Goal: Task Accomplishment & Management: Use online tool/utility

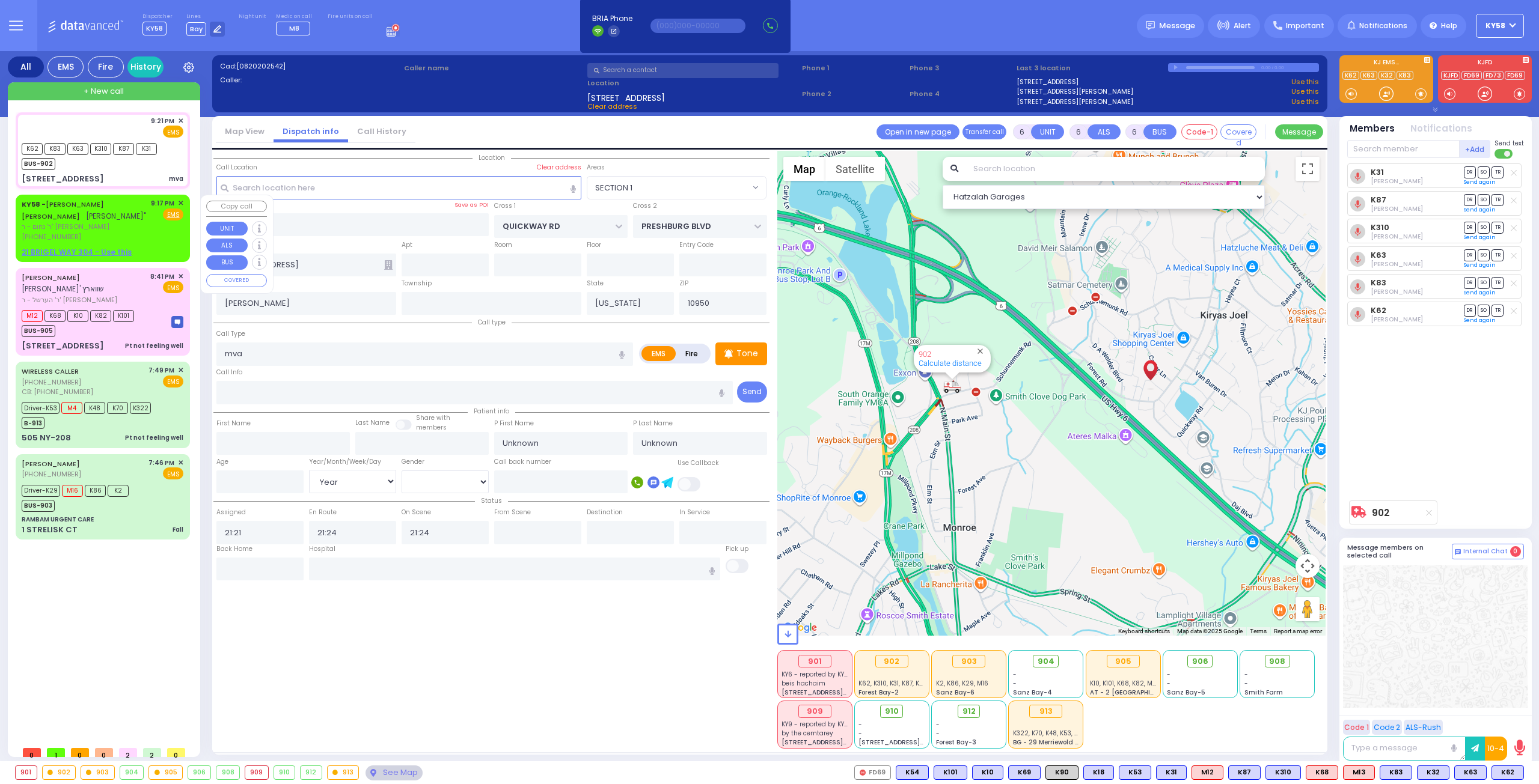
type input "21:17"
select select "Hatzalah Garages"
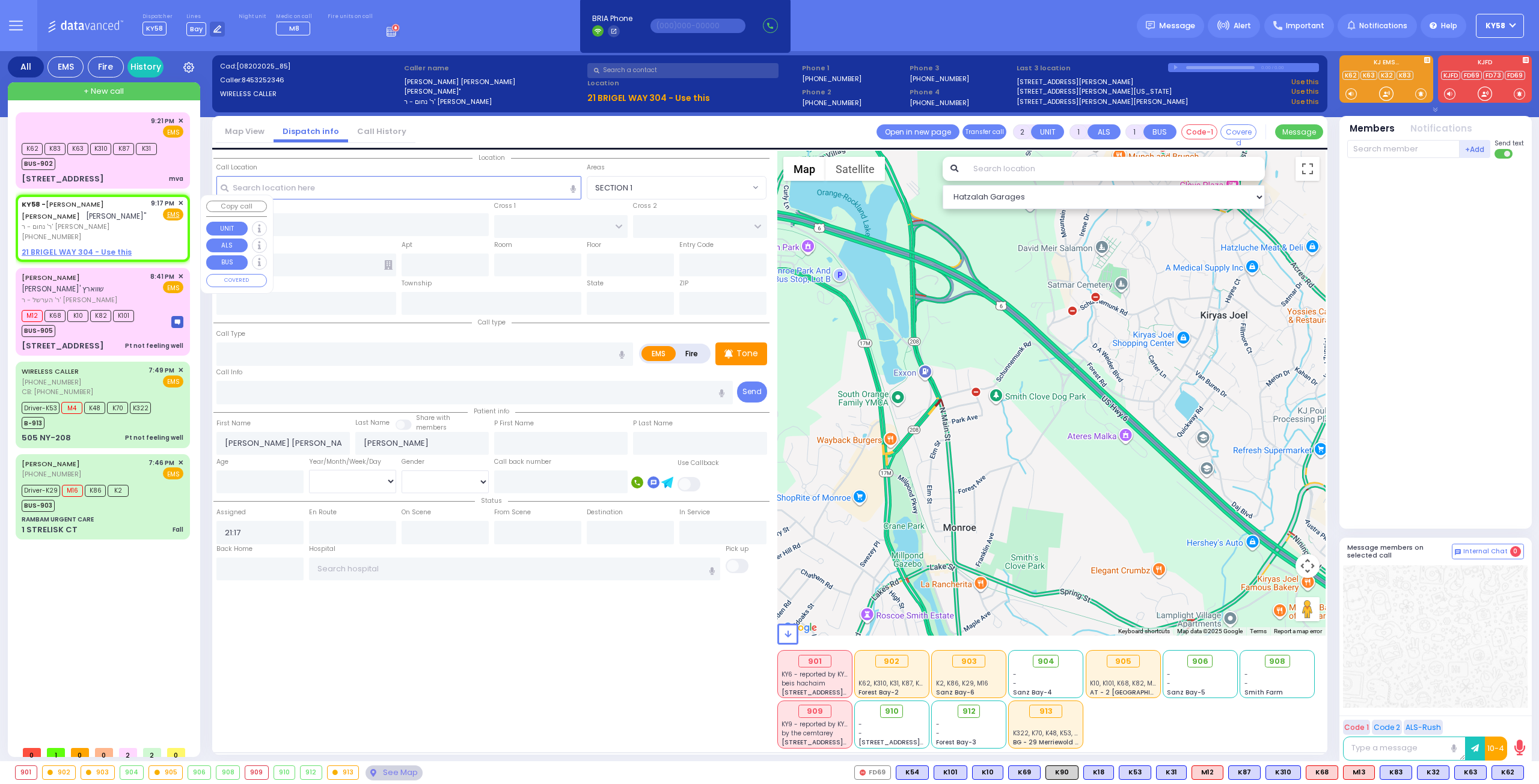
click at [181, 201] on span "✕" at bounding box center [180, 203] width 5 height 10
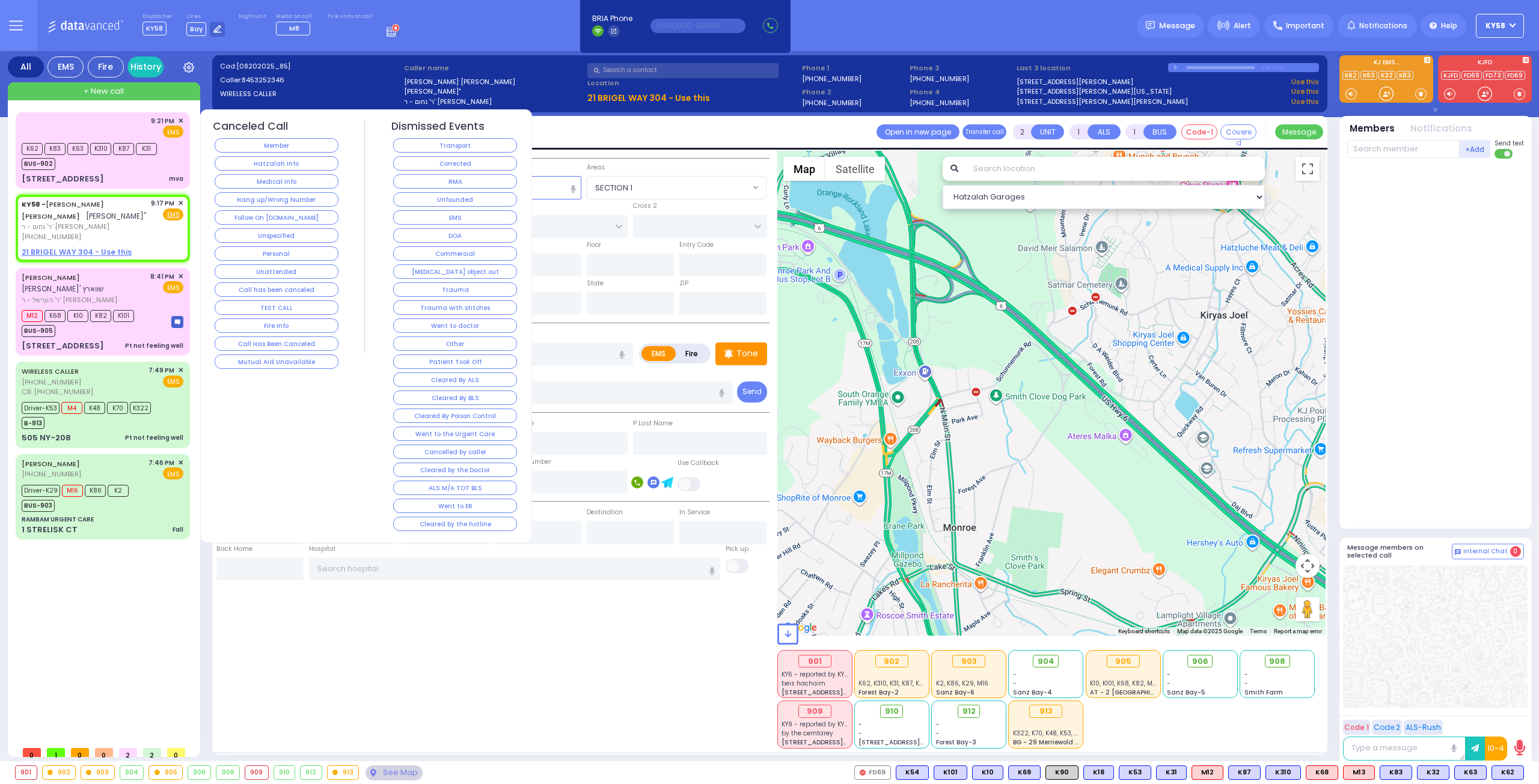
click at [416, 160] on button "Corrected" at bounding box center [454, 163] width 123 height 15
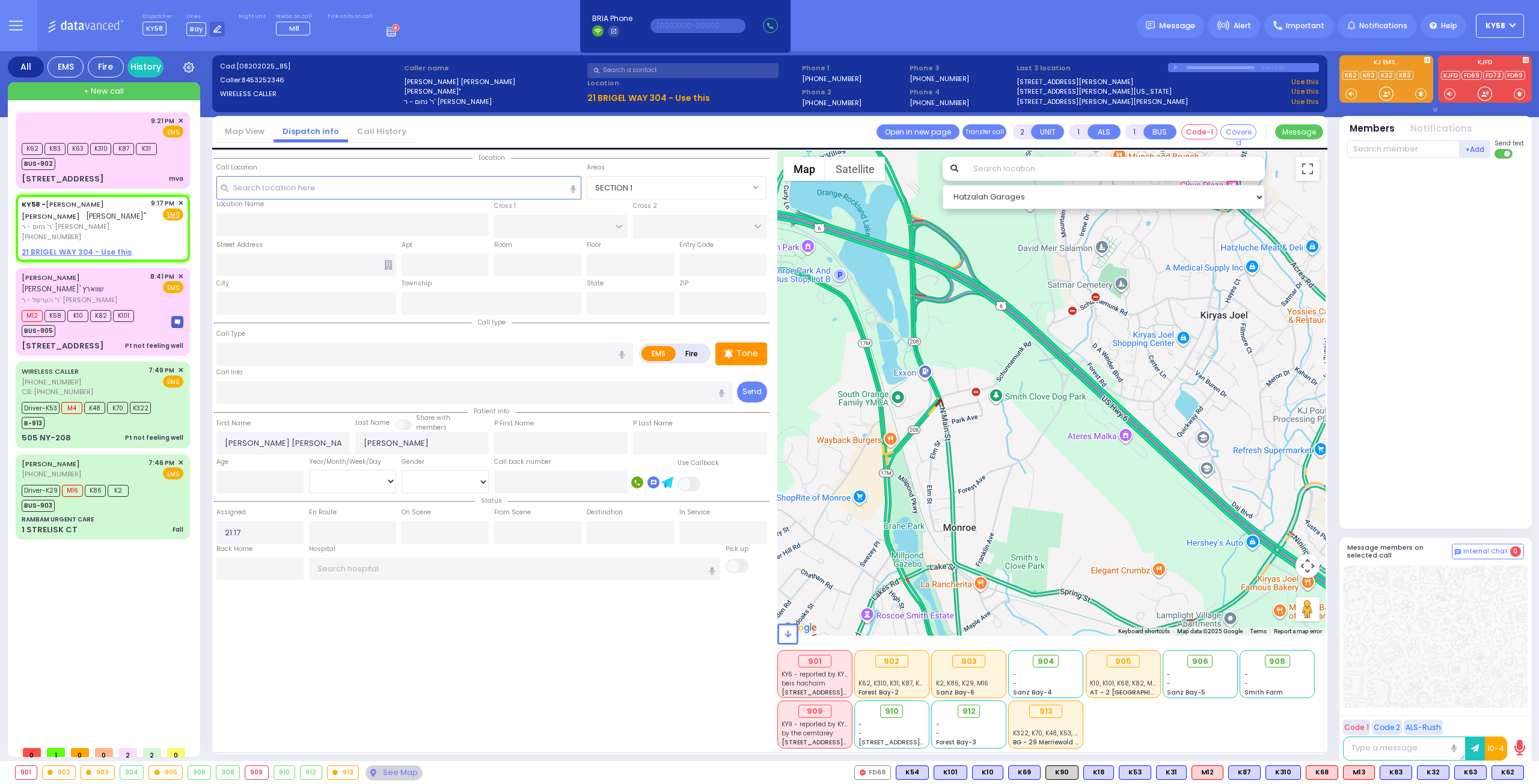
select select
radio input "true"
select select
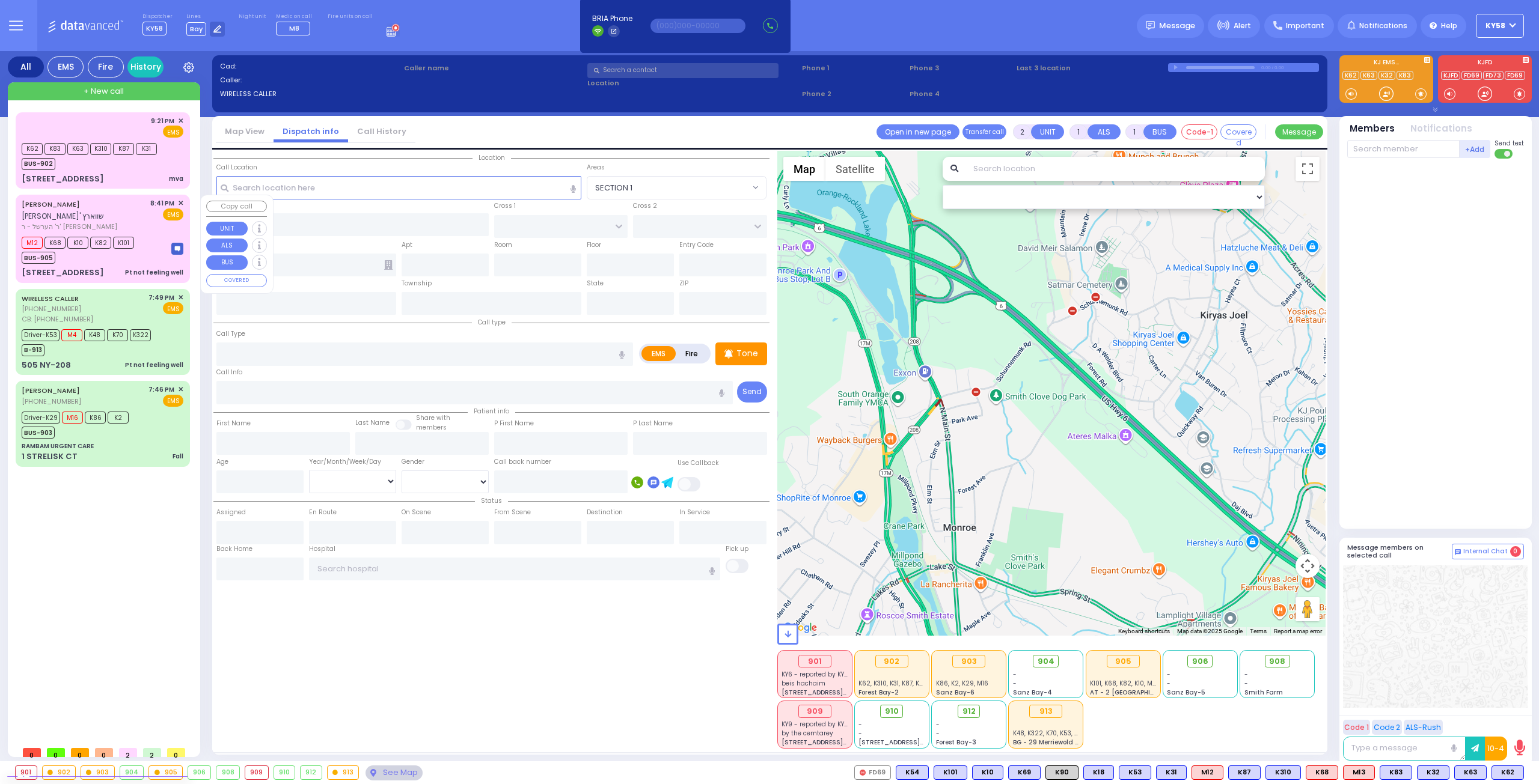
click at [157, 240] on div "M12 K68 K10 K82 K101 BUS-905" at bounding box center [103, 249] width 162 height 30
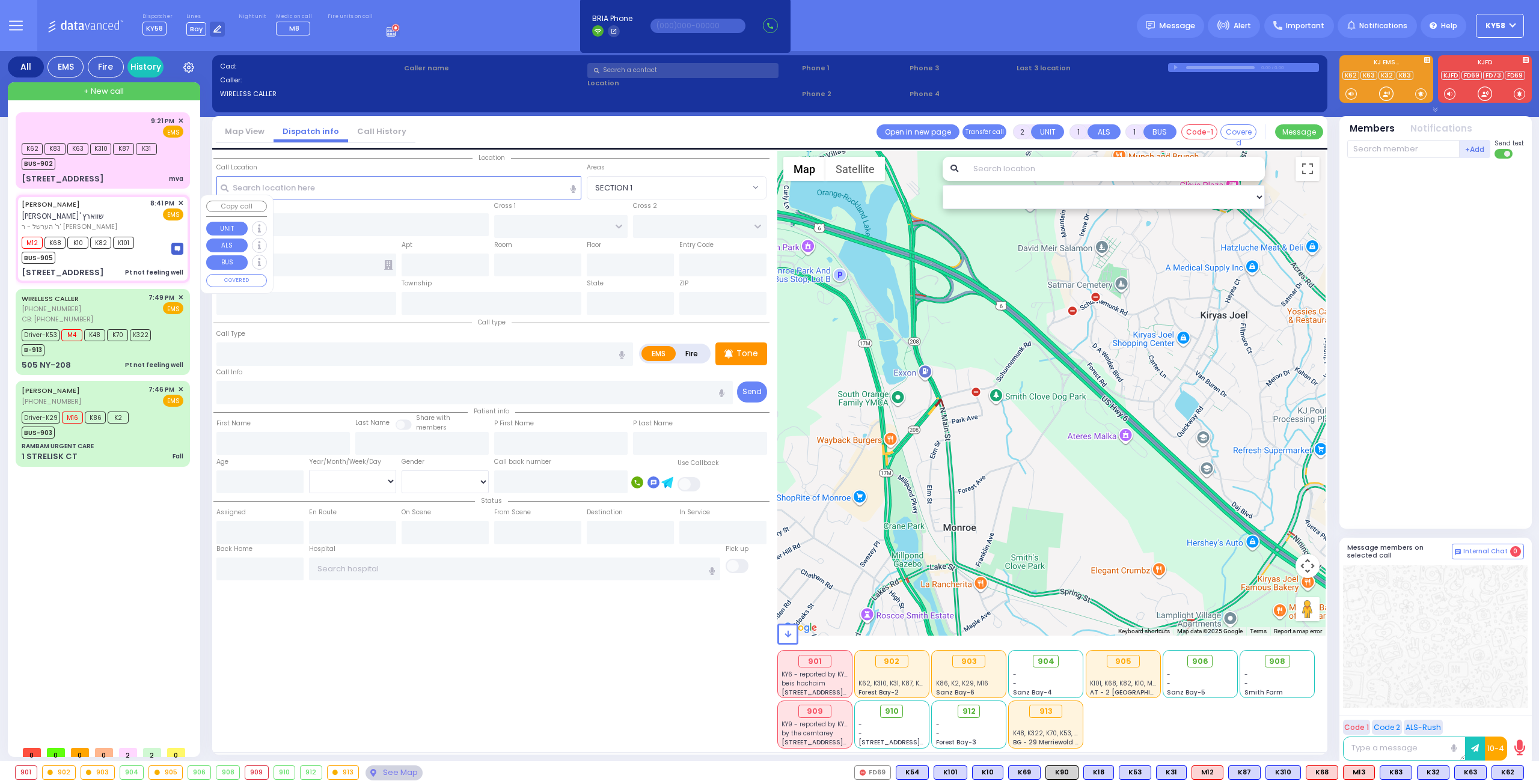
type input "1"
type input "0"
select select
type input "Pt not feeling well"
radio input "true"
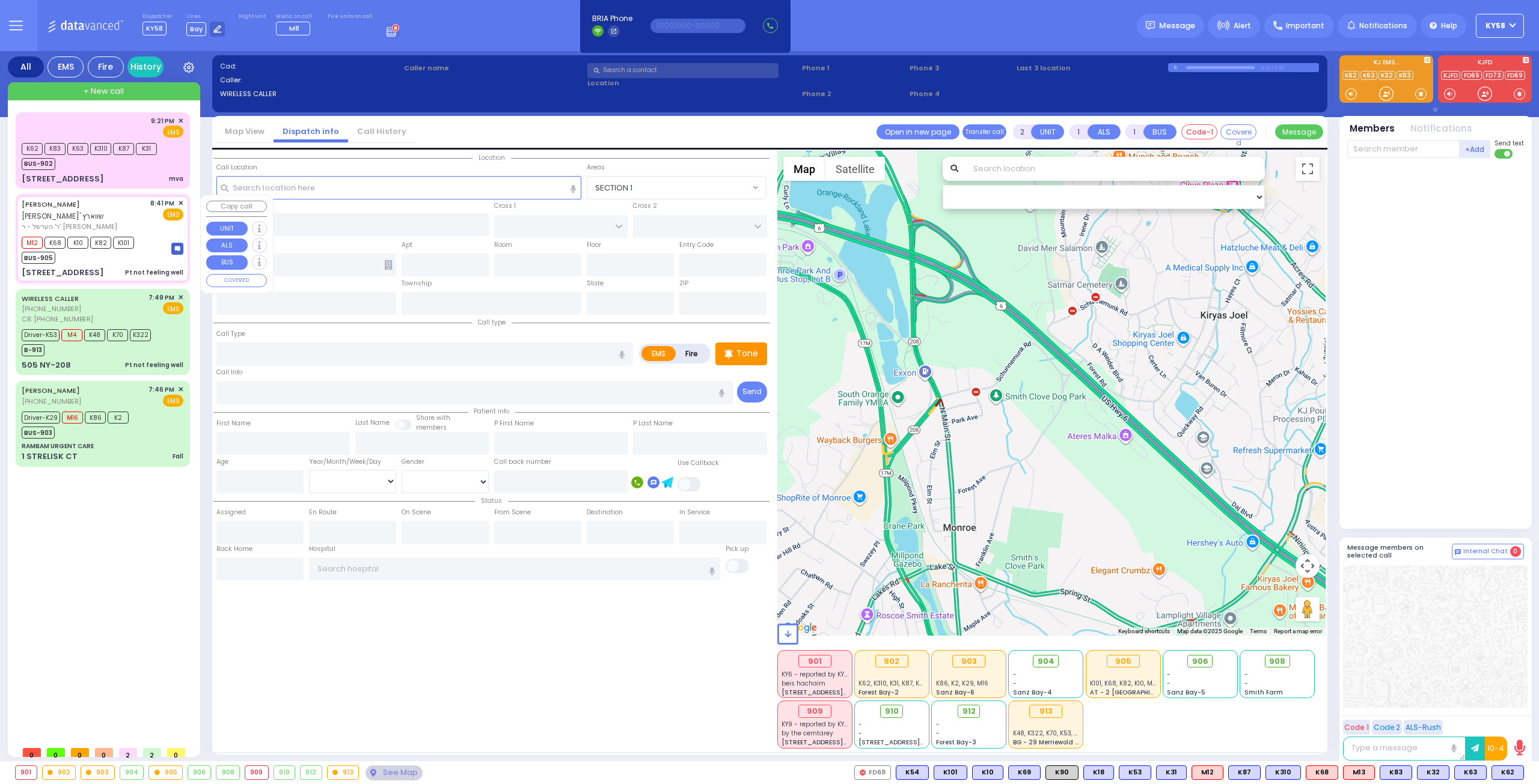
type input "CHANANYA"
type input "[PERSON_NAME]"
select select
type input "20:41"
type input "20:42"
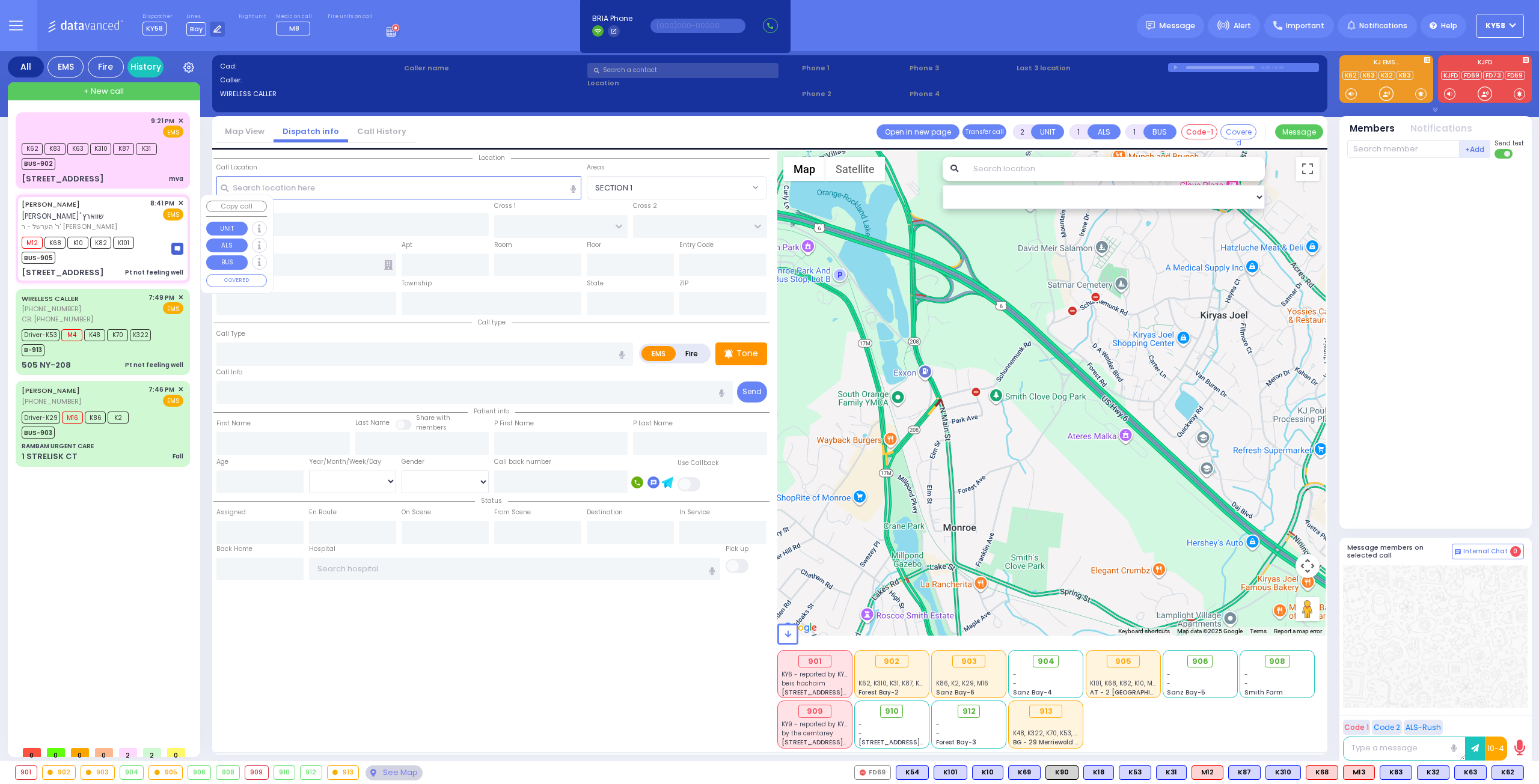
type input "21:02"
select select "Hatzalah Garages"
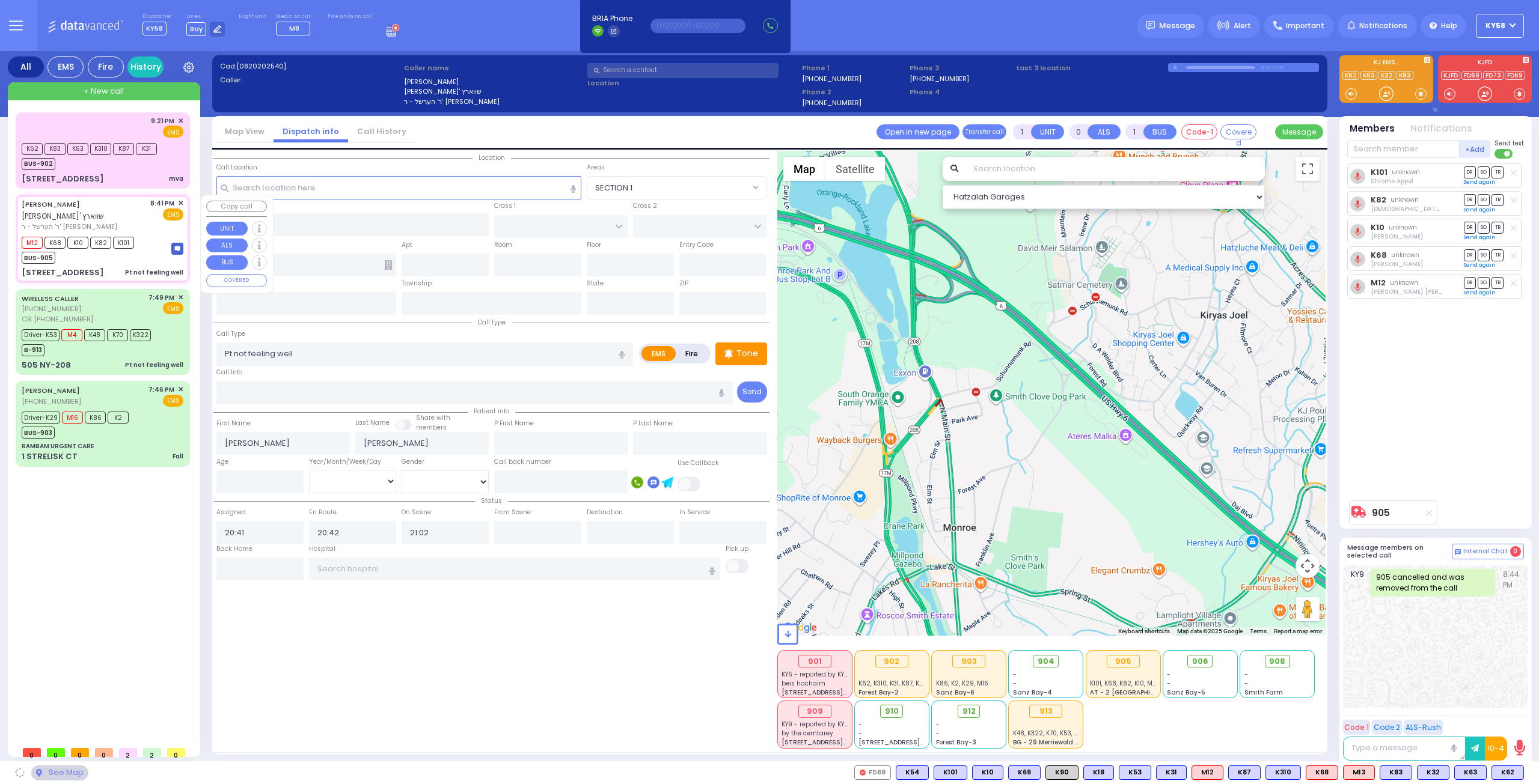
type input "[GEOGRAPHIC_DATA]"
type input "PAKSH PL"
type input "[STREET_ADDRESS]"
type input "201"
type input "[PERSON_NAME]"
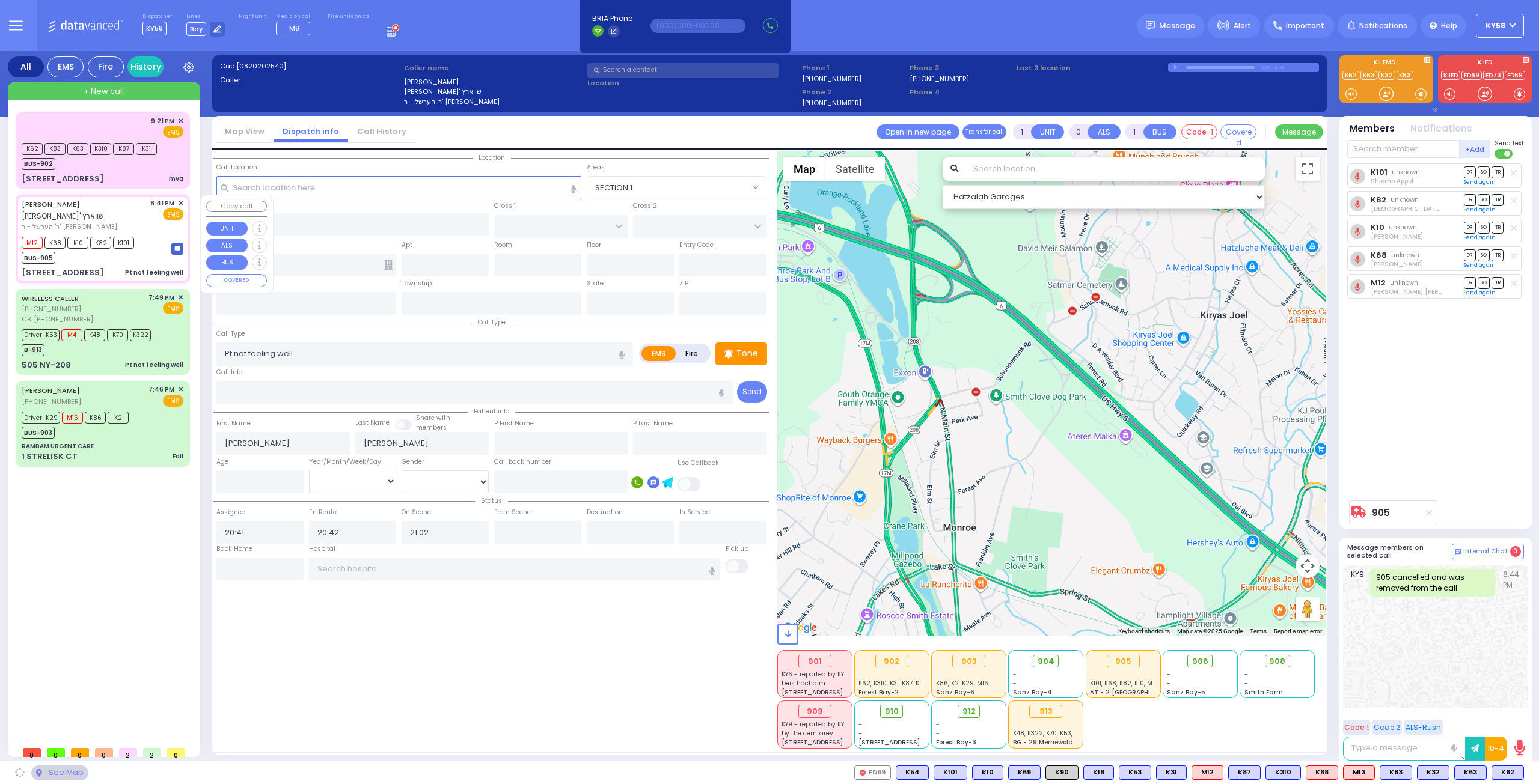
type input "[US_STATE]"
type input "10950"
select select "SECTION 5"
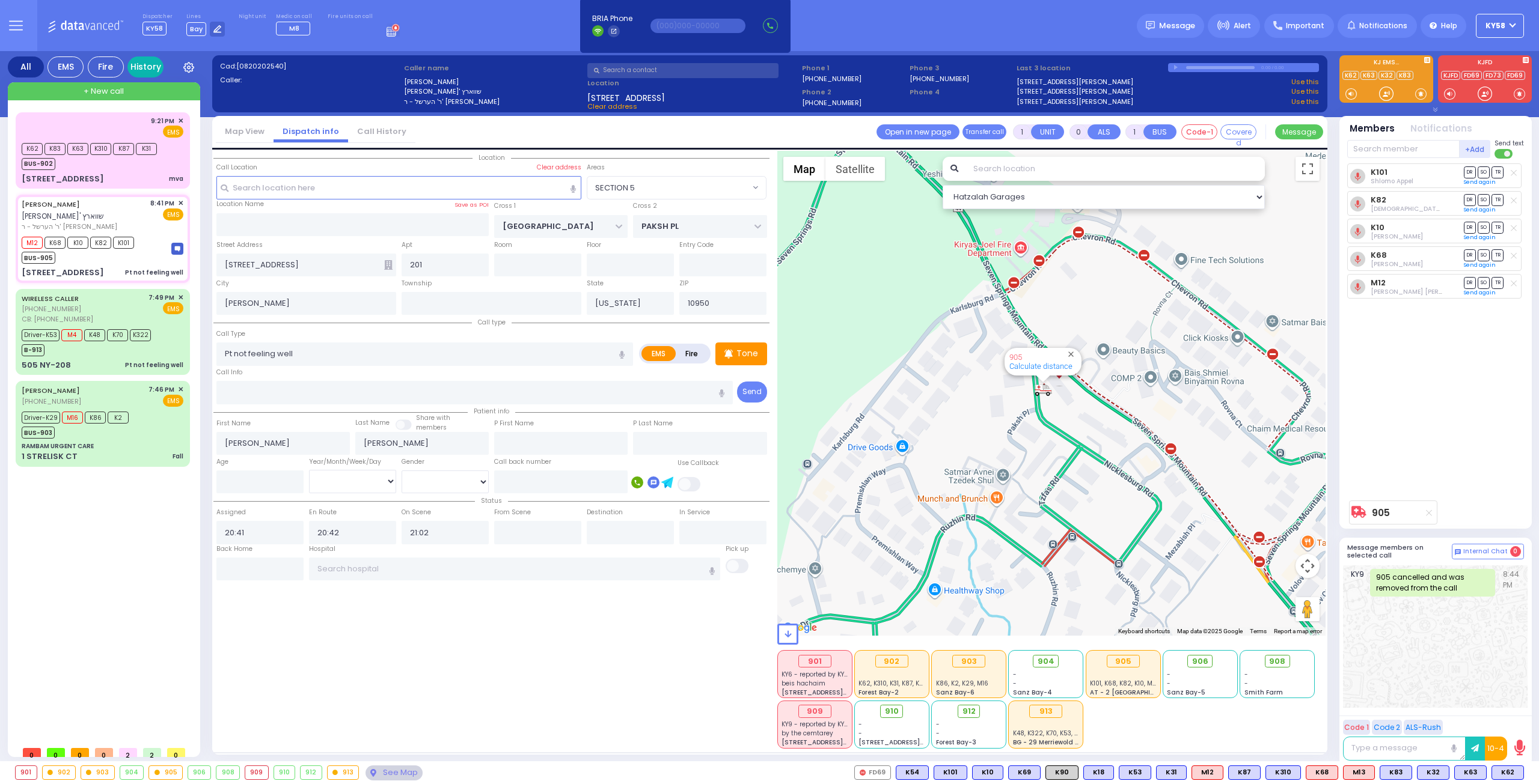
click at [148, 65] on link "History" at bounding box center [145, 66] width 37 height 21
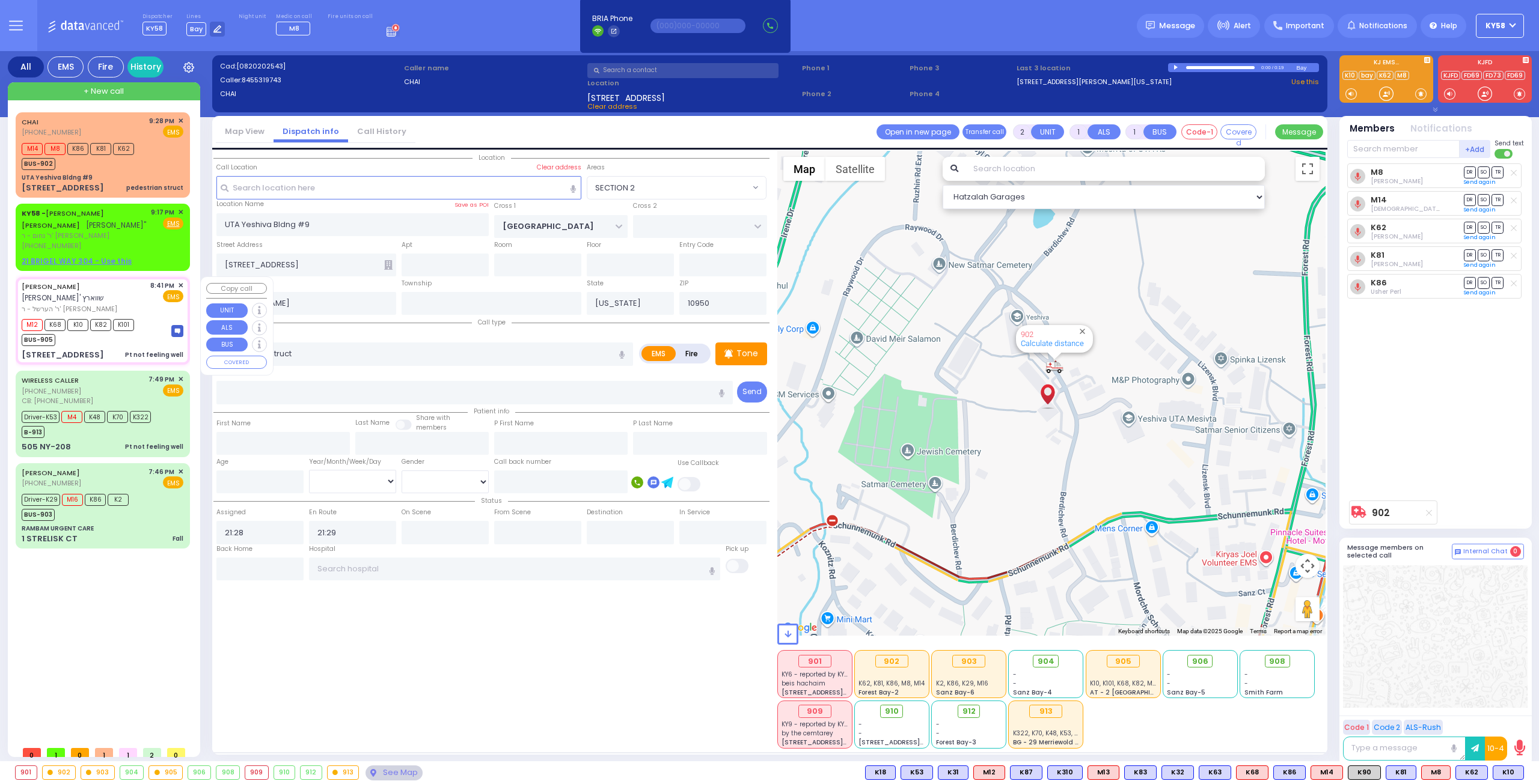
type input "20:41"
type input "20:42"
type input "21:02"
type input "[GEOGRAPHIC_DATA]"
type input "PAKSH PL"
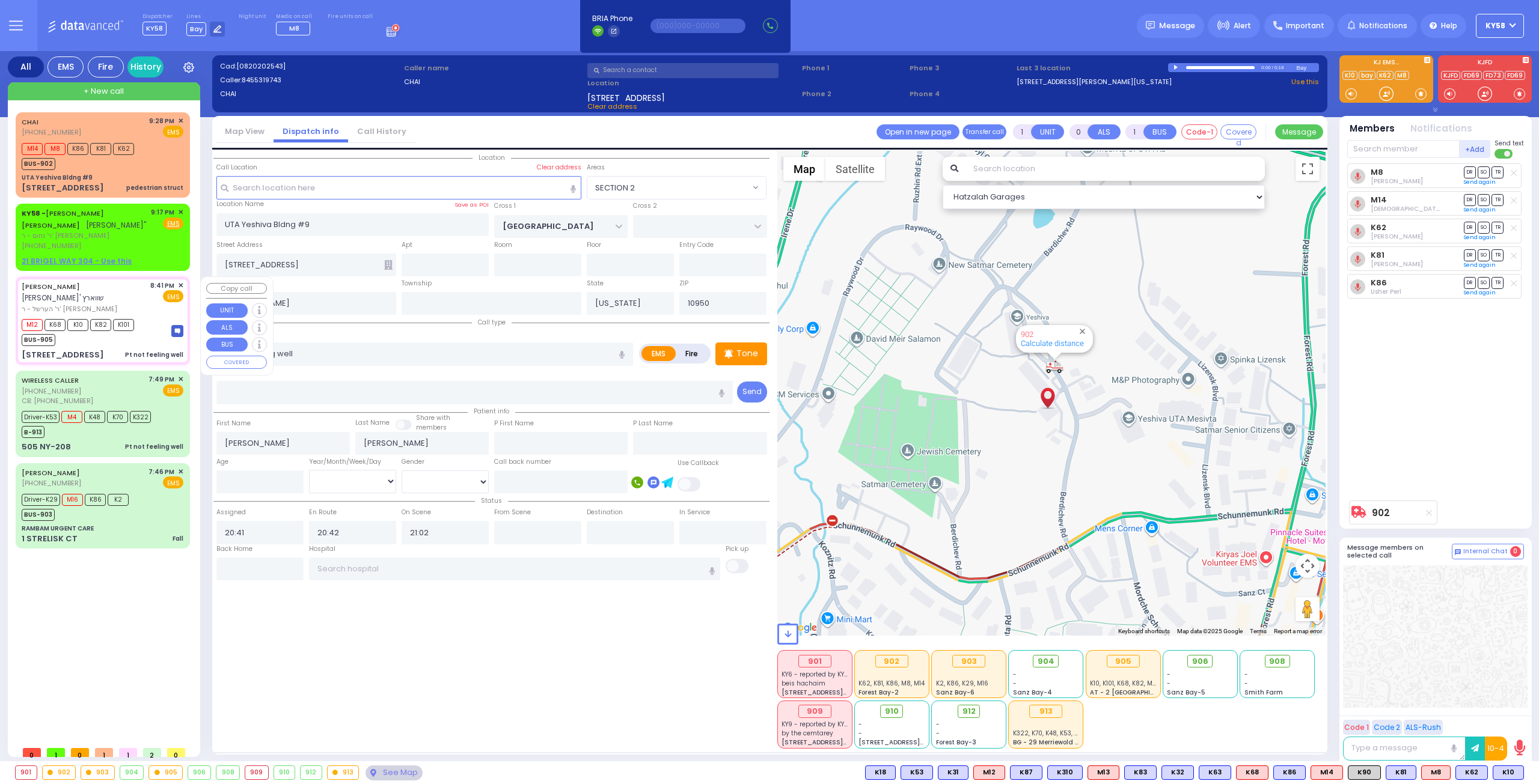
type input "[STREET_ADDRESS]"
type input "201"
select select "SECTION 5"
select select "Hatzalah Garages"
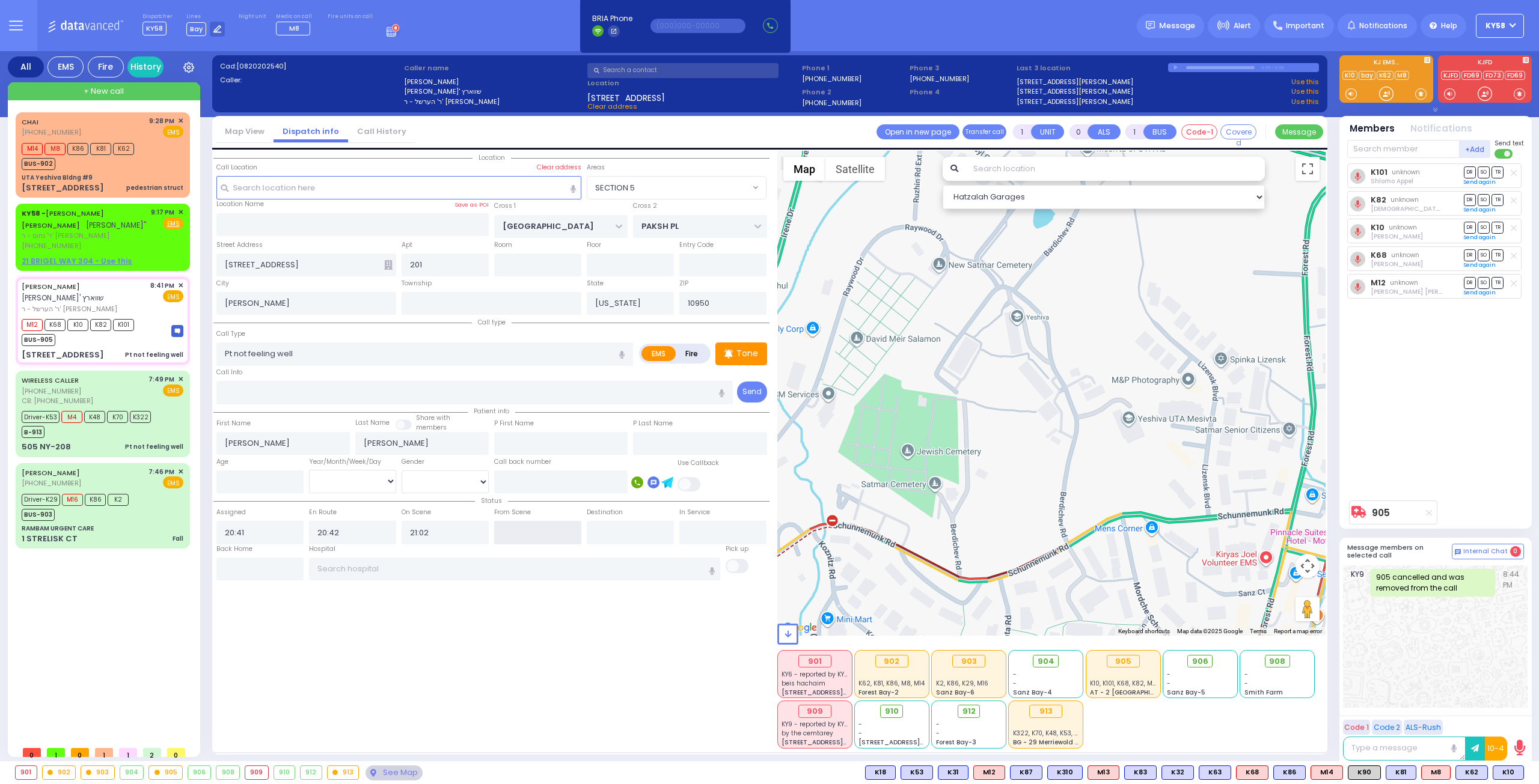
click at [540, 522] on input "text" at bounding box center [537, 532] width 87 height 23
click at [539, 522] on input "text" at bounding box center [537, 532] width 87 height 23
type input "21:34"
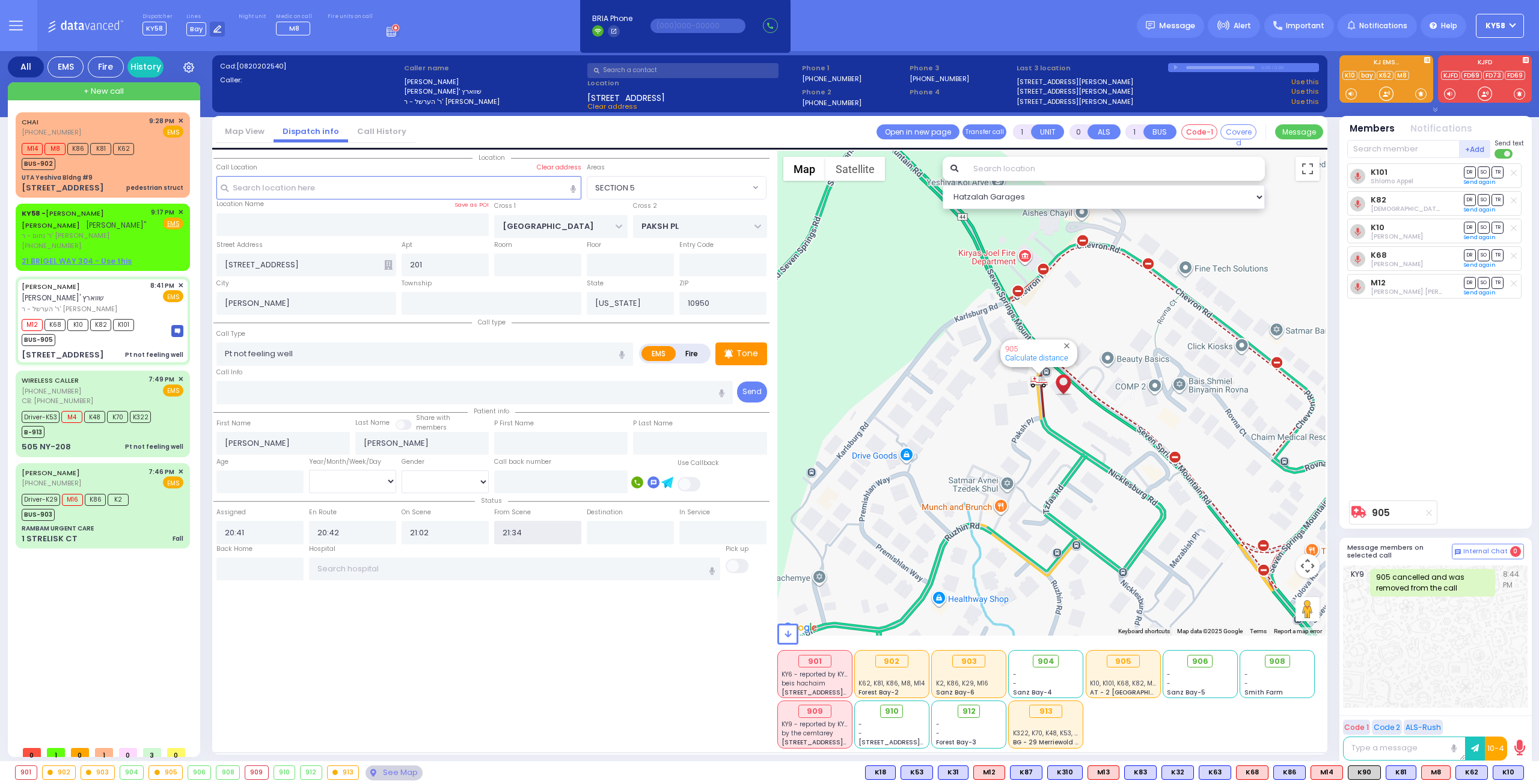
select select
radio input "true"
select select
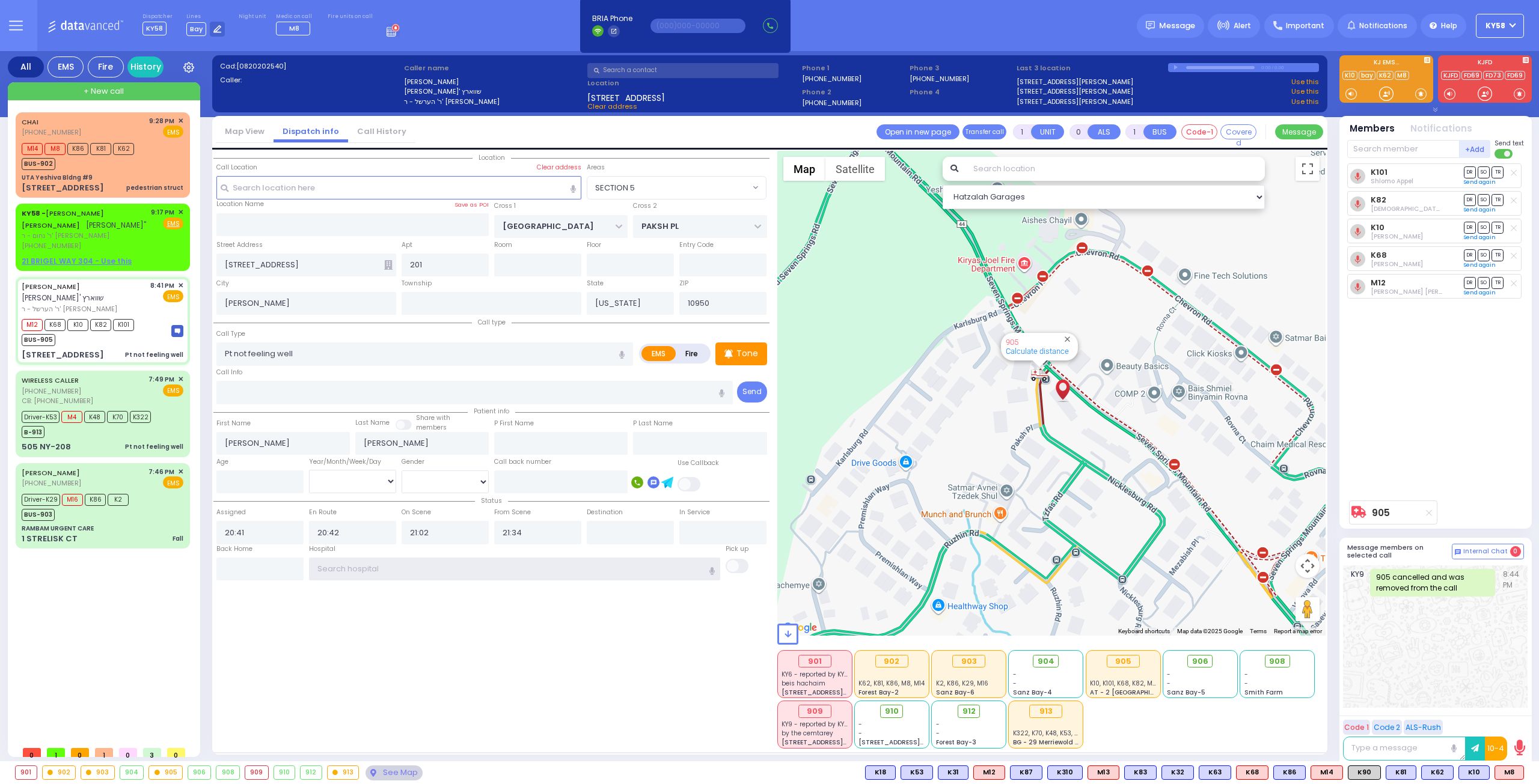
click at [347, 558] on input "text" at bounding box center [515, 569] width 412 height 23
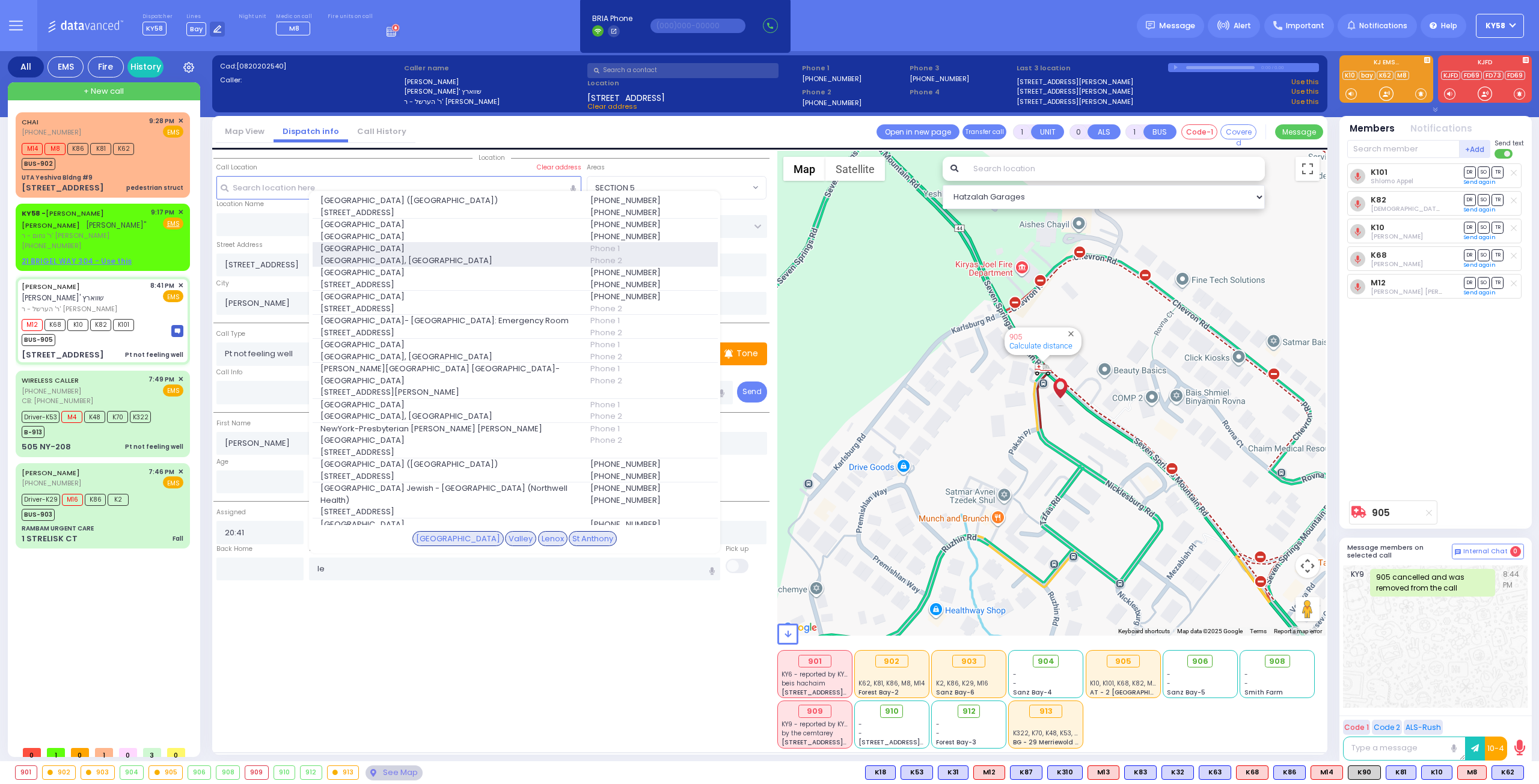
click at [374, 255] on span "Lenox Hill Hospital, East 77th Street" at bounding box center [447, 261] width 256 height 12
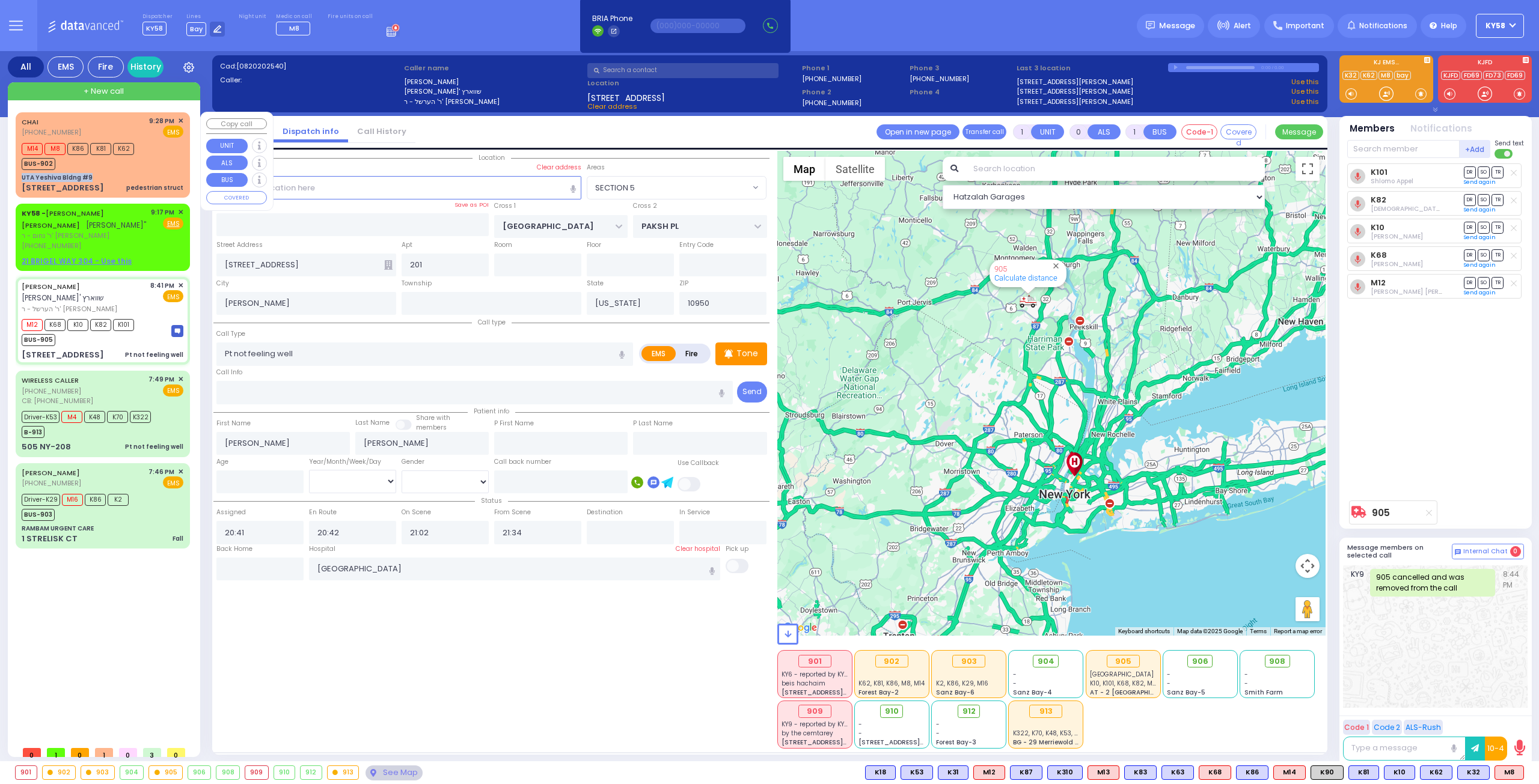
click at [143, 170] on div "CHAI (845) 531-9743 9:28 PM ✕ EMS M14 M8 K86 K81 K62 BUS-902" at bounding box center [103, 155] width 170 height 82
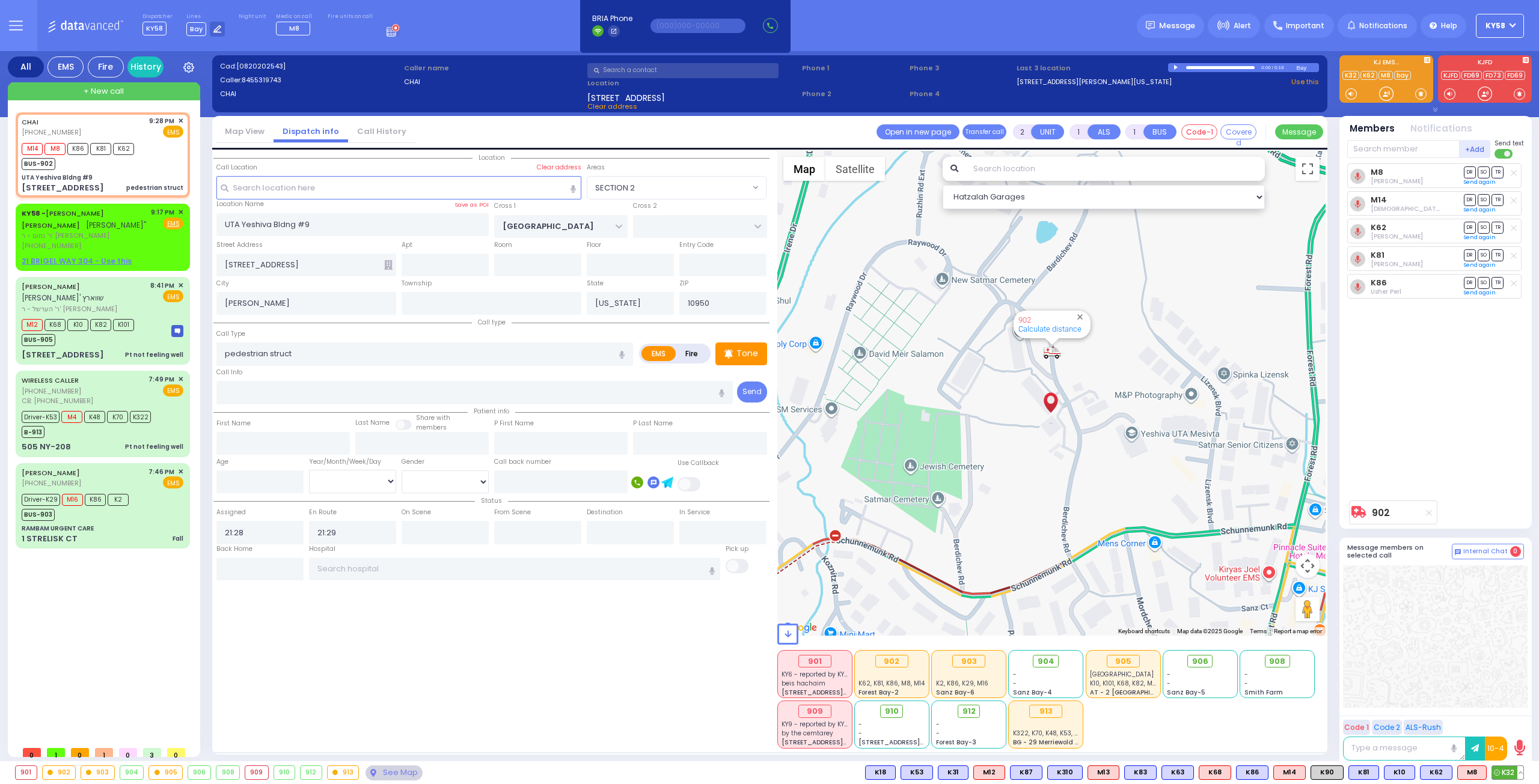
click at [1502, 771] on span "K32" at bounding box center [1507, 772] width 32 height 13
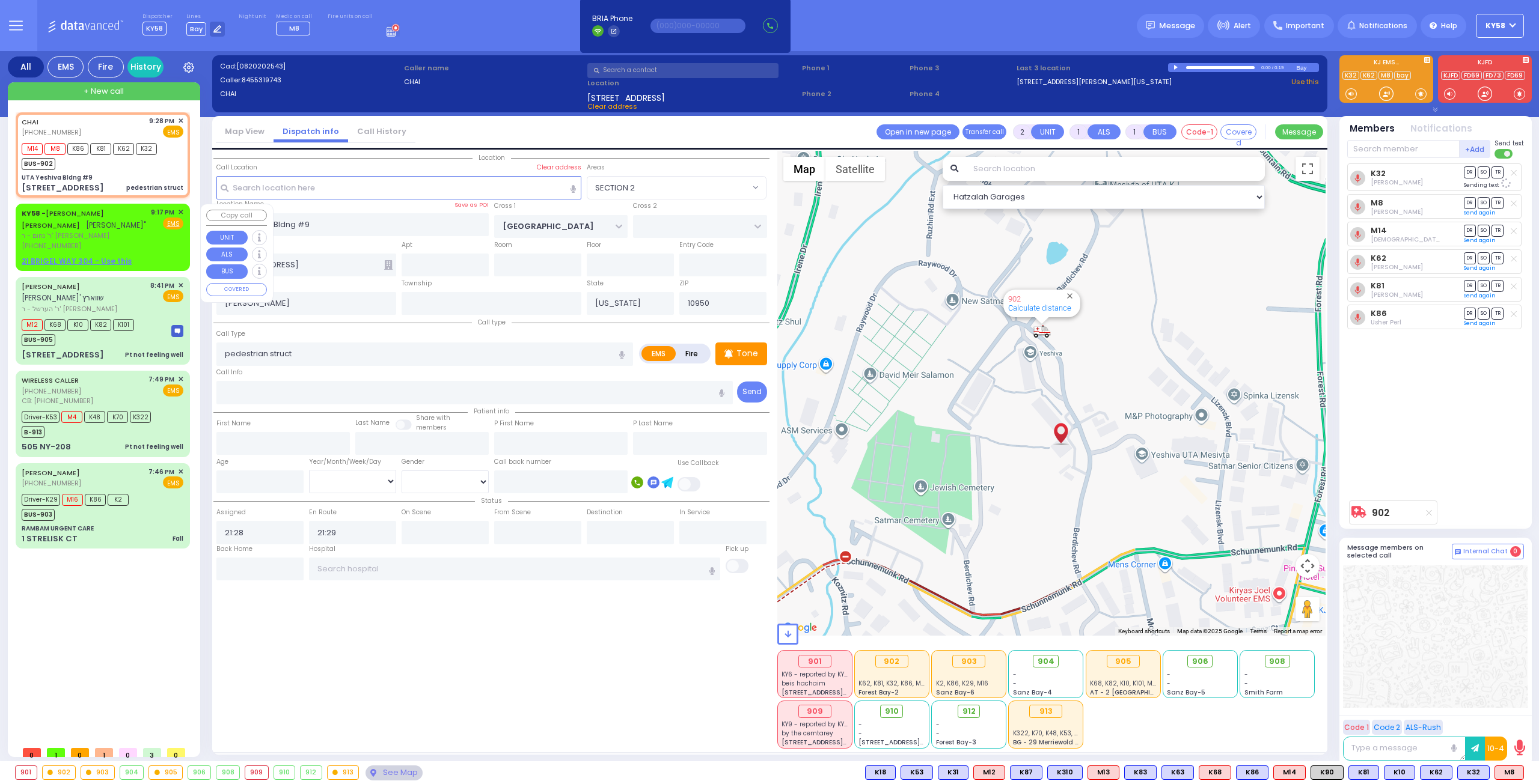
click at [130, 236] on span "ר' נחום - ר' יחזקאל וואנכאצקער" at bounding box center [84, 236] width 125 height 10
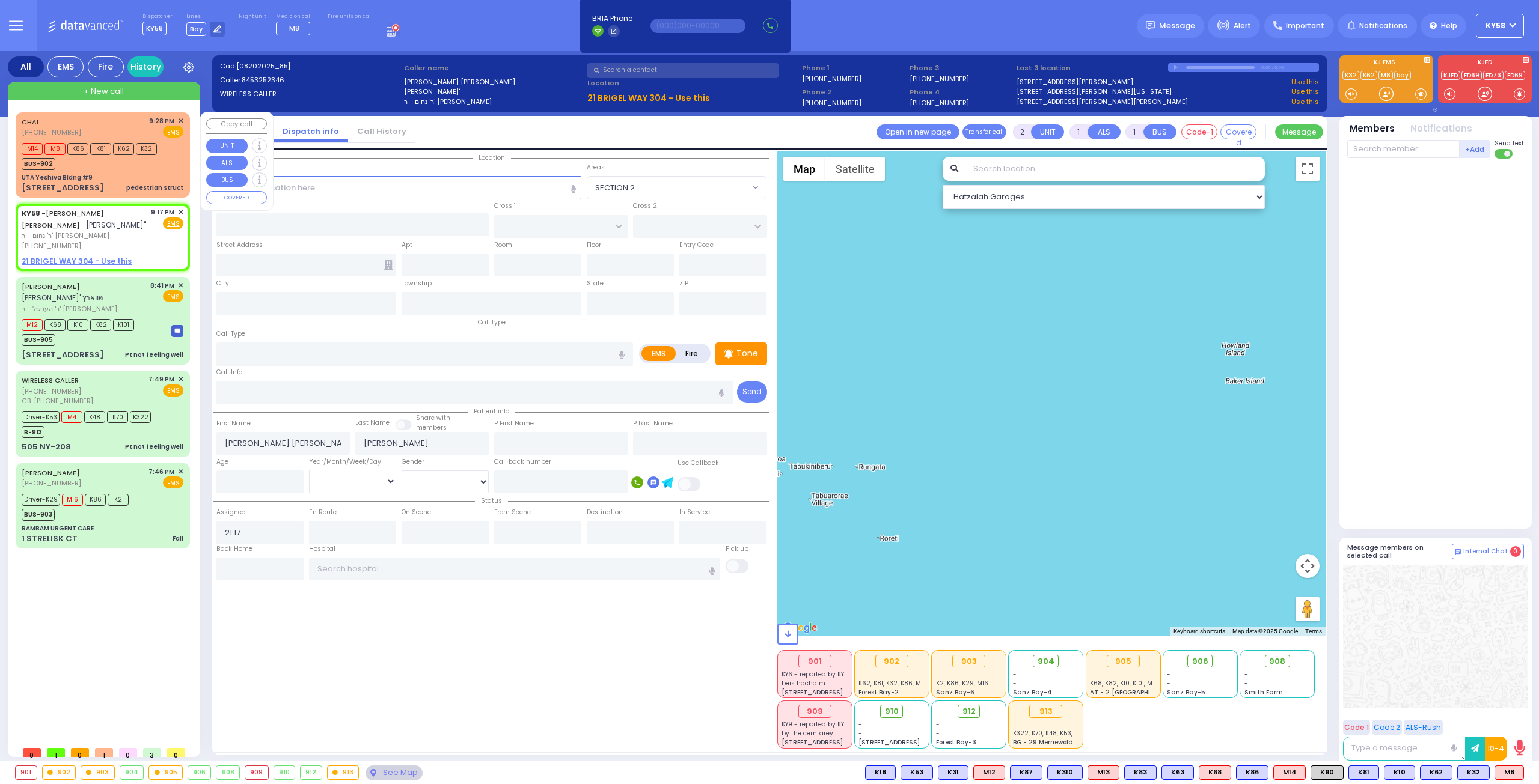
click at [128, 164] on div "BUS-902" at bounding box center [89, 162] width 135 height 15
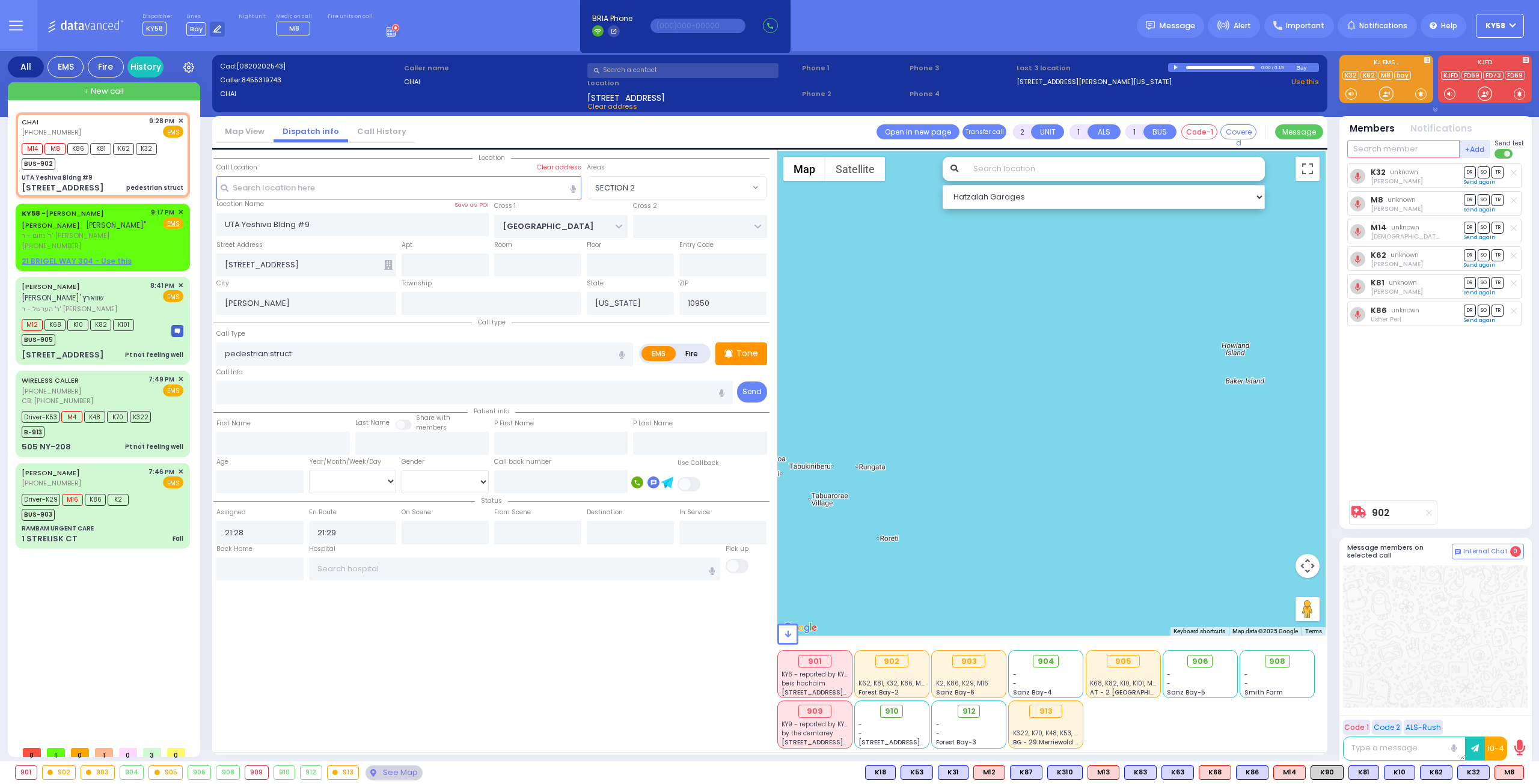
click at [1386, 149] on input "text" at bounding box center [1404, 149] width 113 height 18
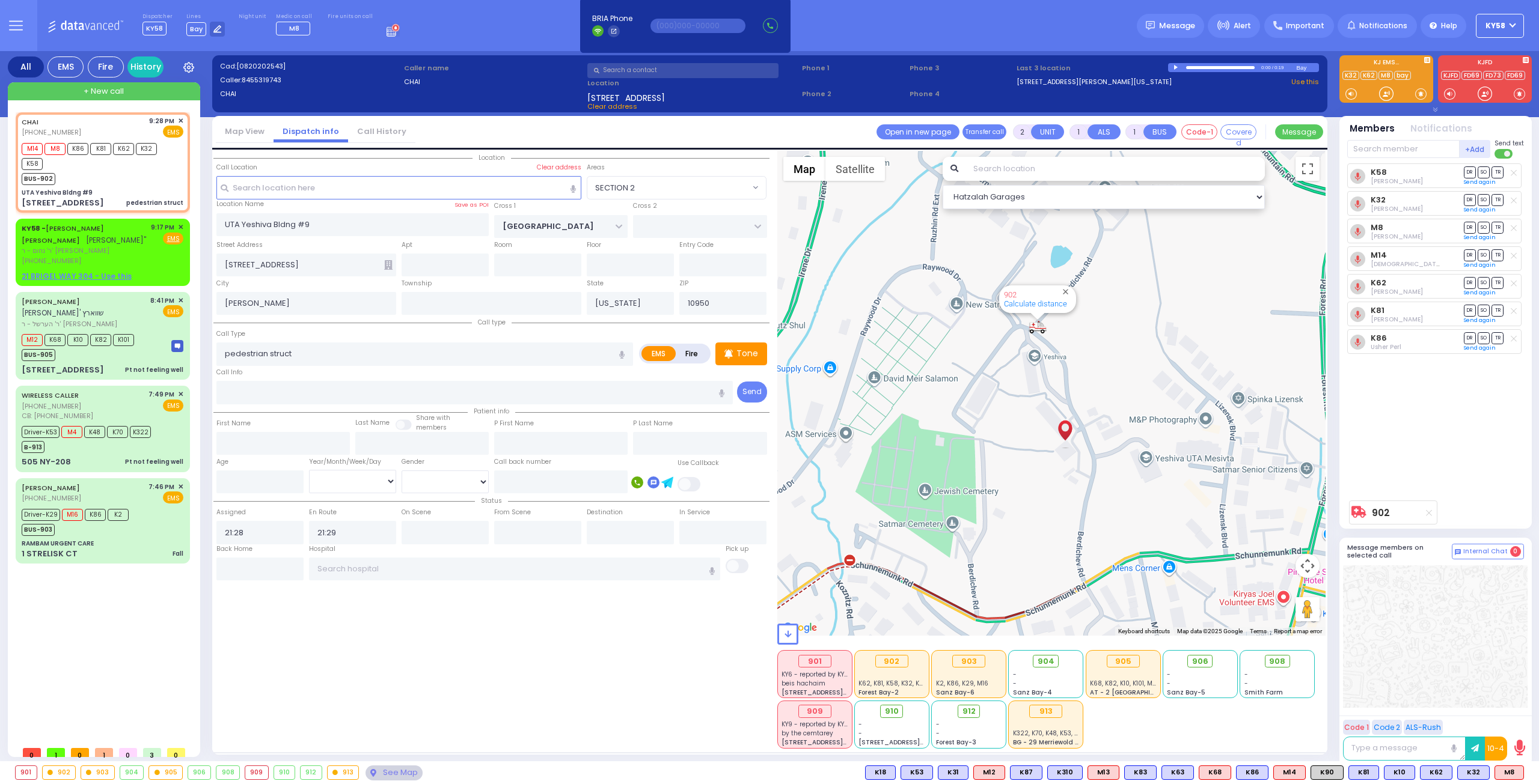
click at [1513, 173] on icon at bounding box center [1513, 173] width 6 height 7
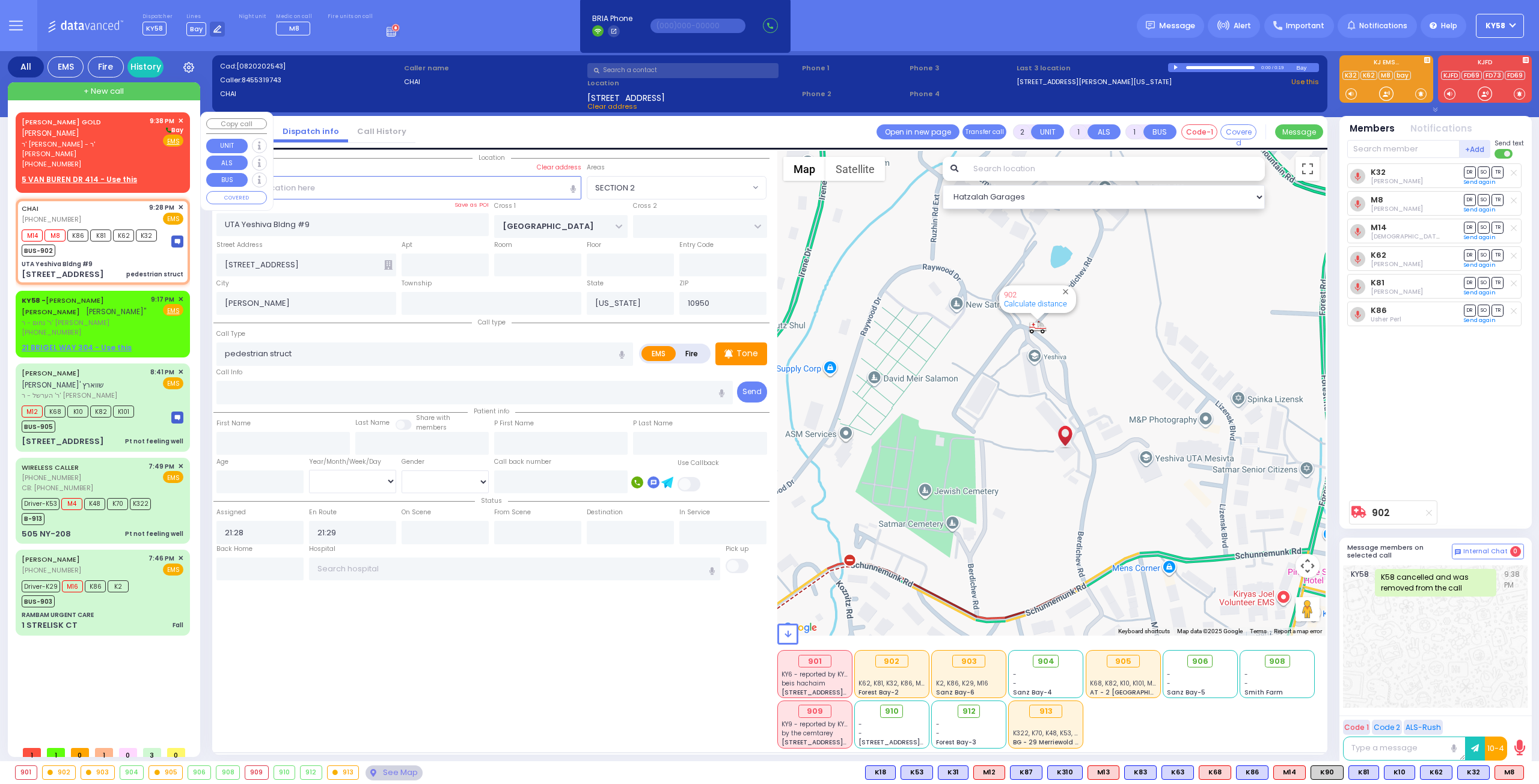
click at [112, 159] on div "(917) 676-0973" at bounding box center [83, 164] width 123 height 10
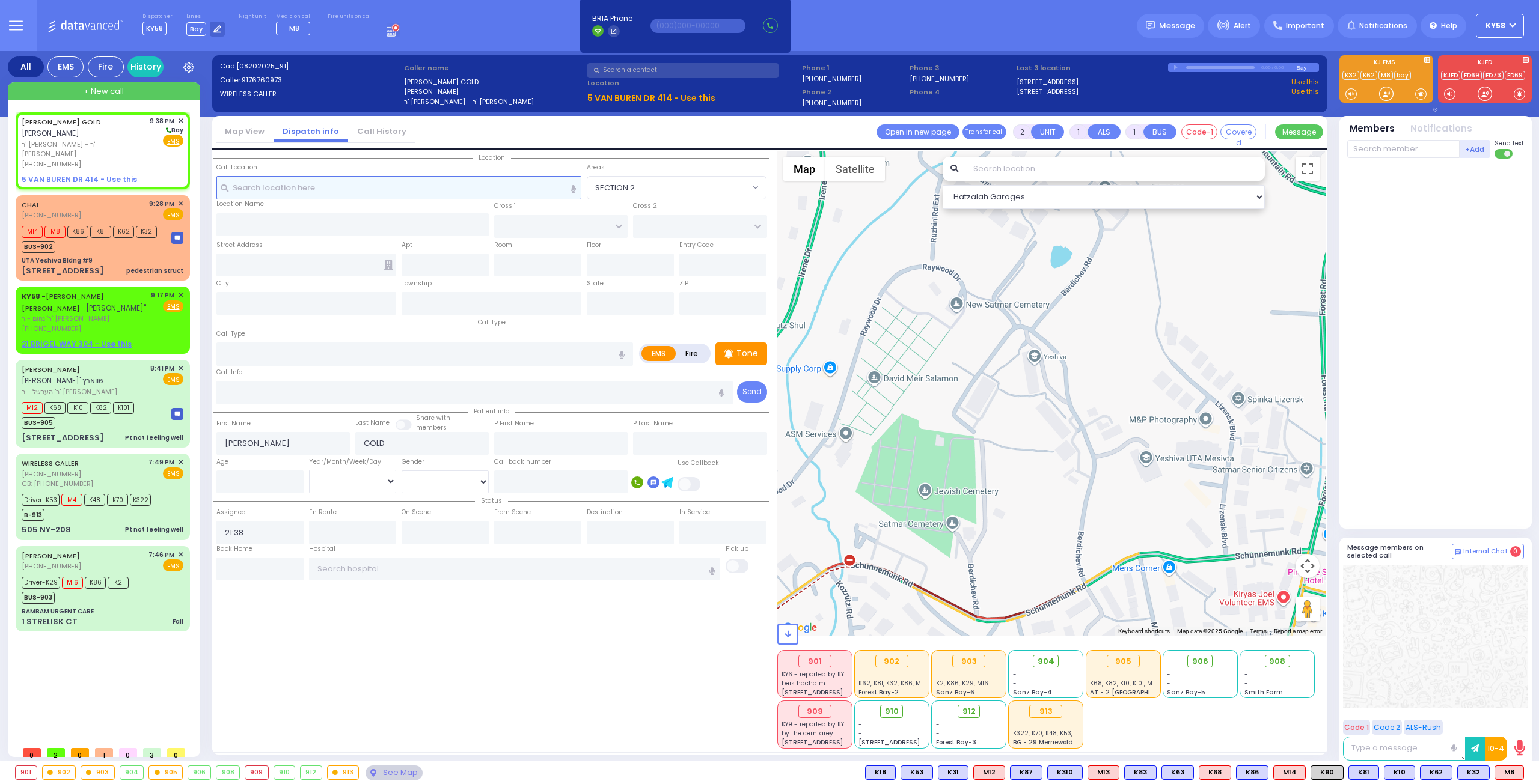
click at [406, 185] on input "text" at bounding box center [399, 187] width 365 height 23
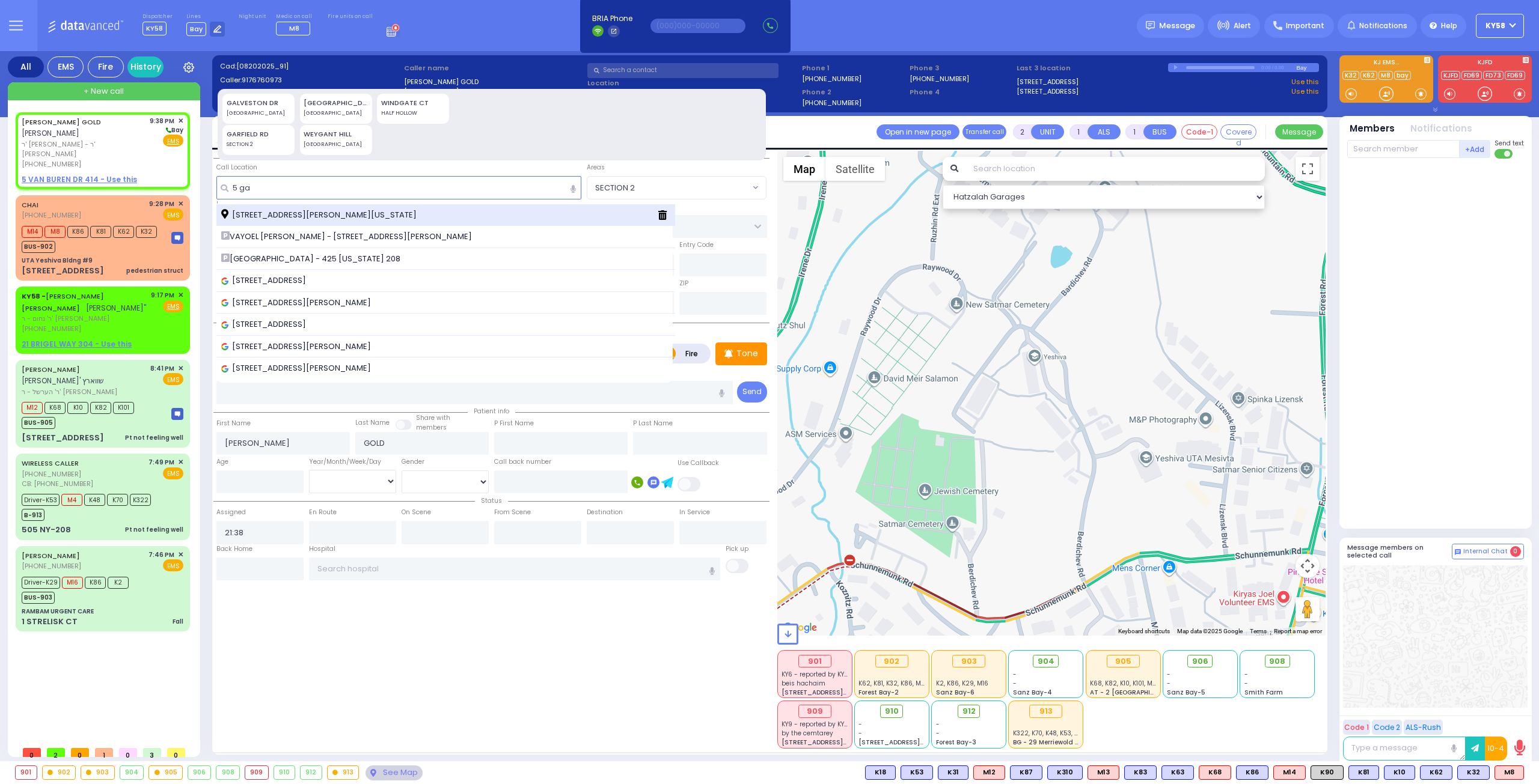
click at [354, 209] on span "[STREET_ADDRESS][PERSON_NAME][US_STATE]" at bounding box center [321, 215] width 200 height 12
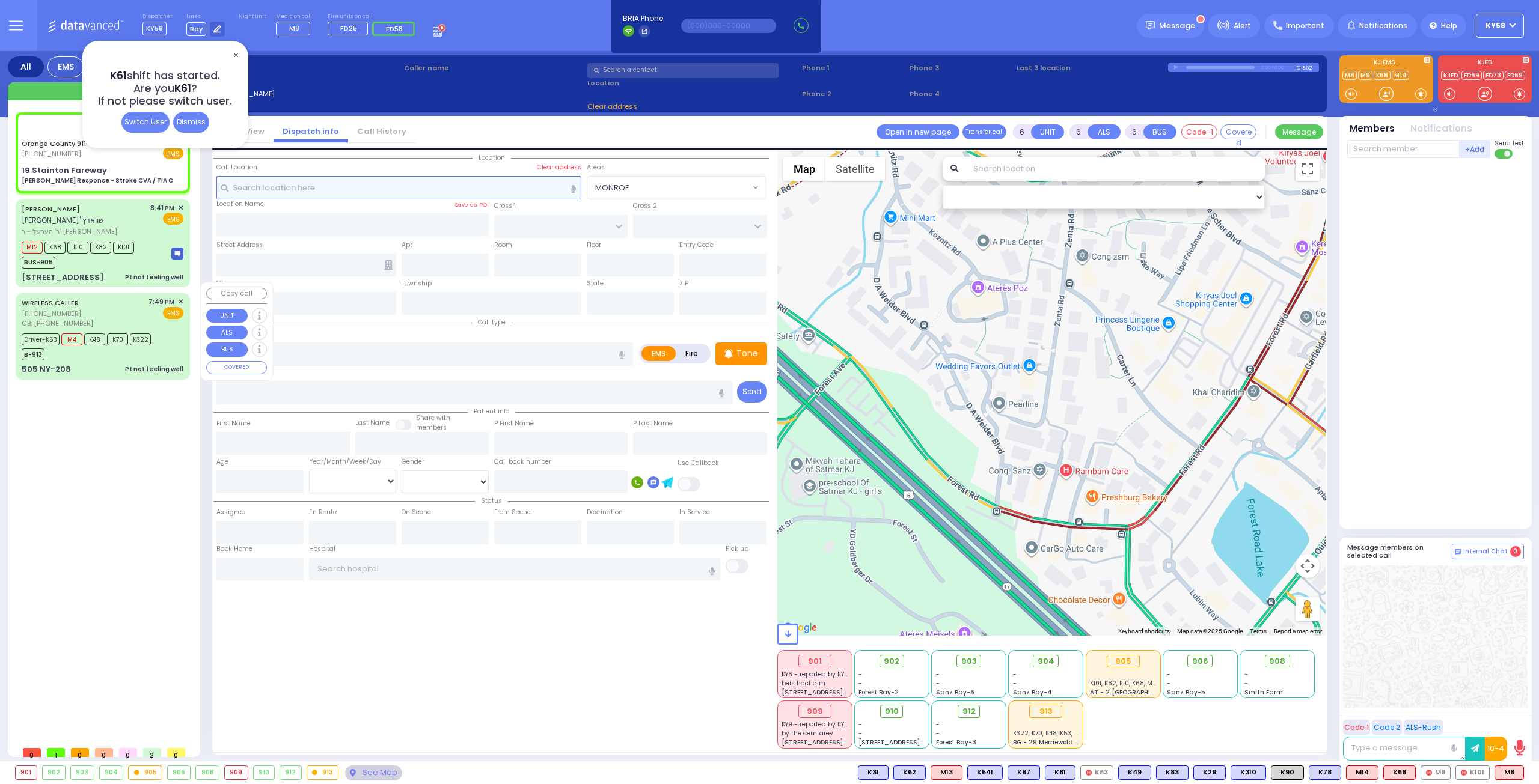
select select
select select "Hatzalah Garages"
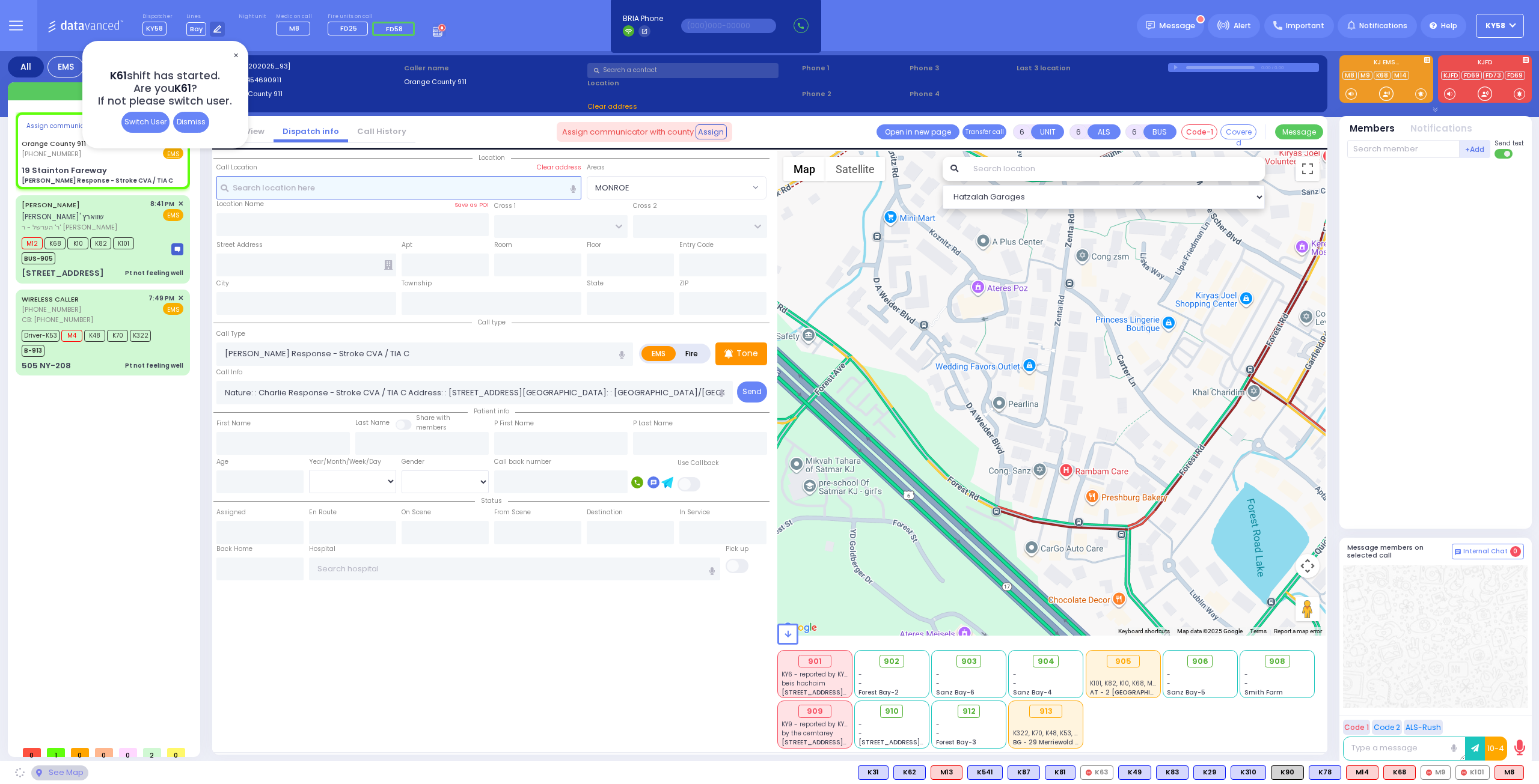
select select
radio input "true"
select select
select select "Hatzalah Garages"
type input "19 Stainton Fareway"
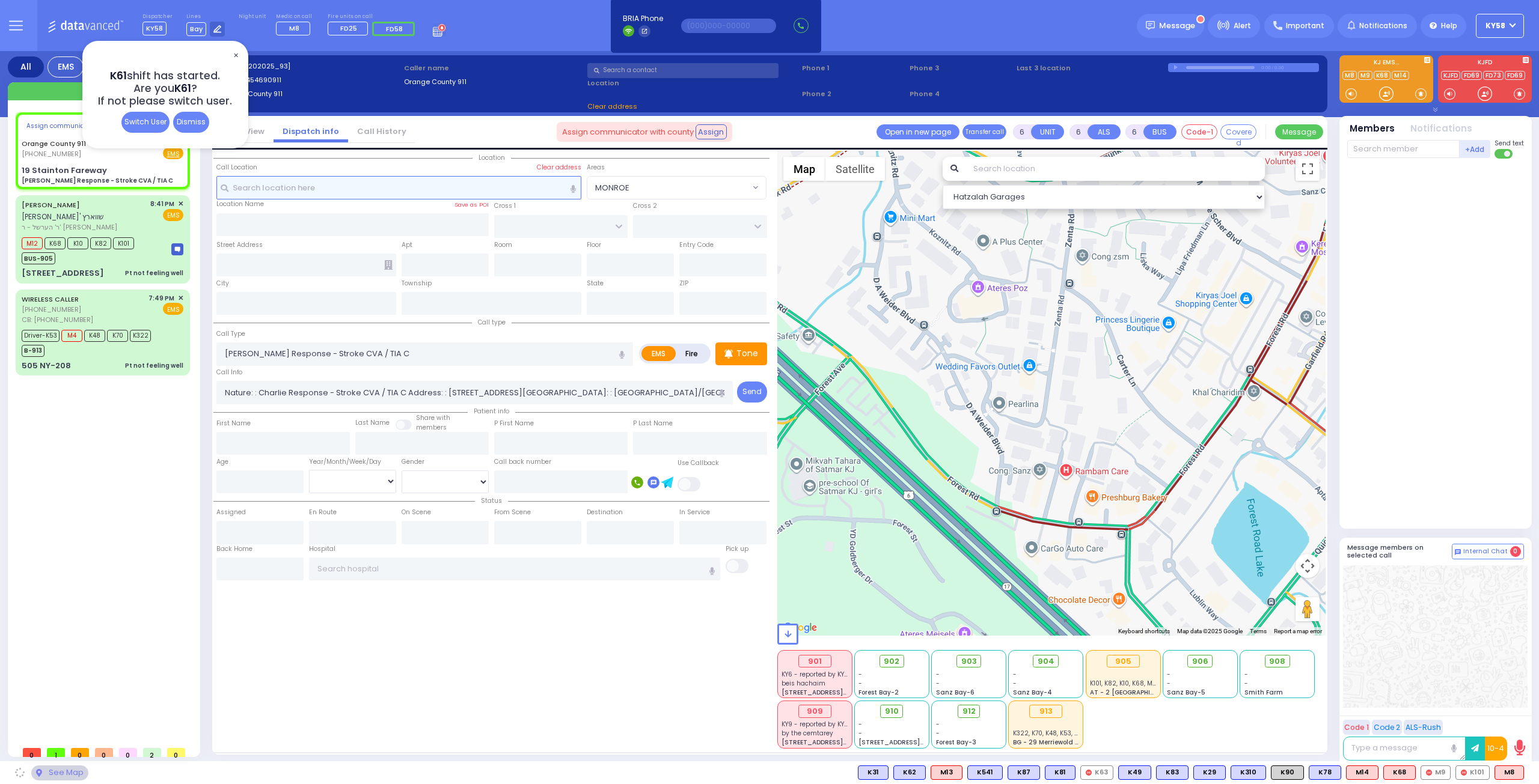
type input "Monroe"
type input "[US_STATE]"
type input "10930"
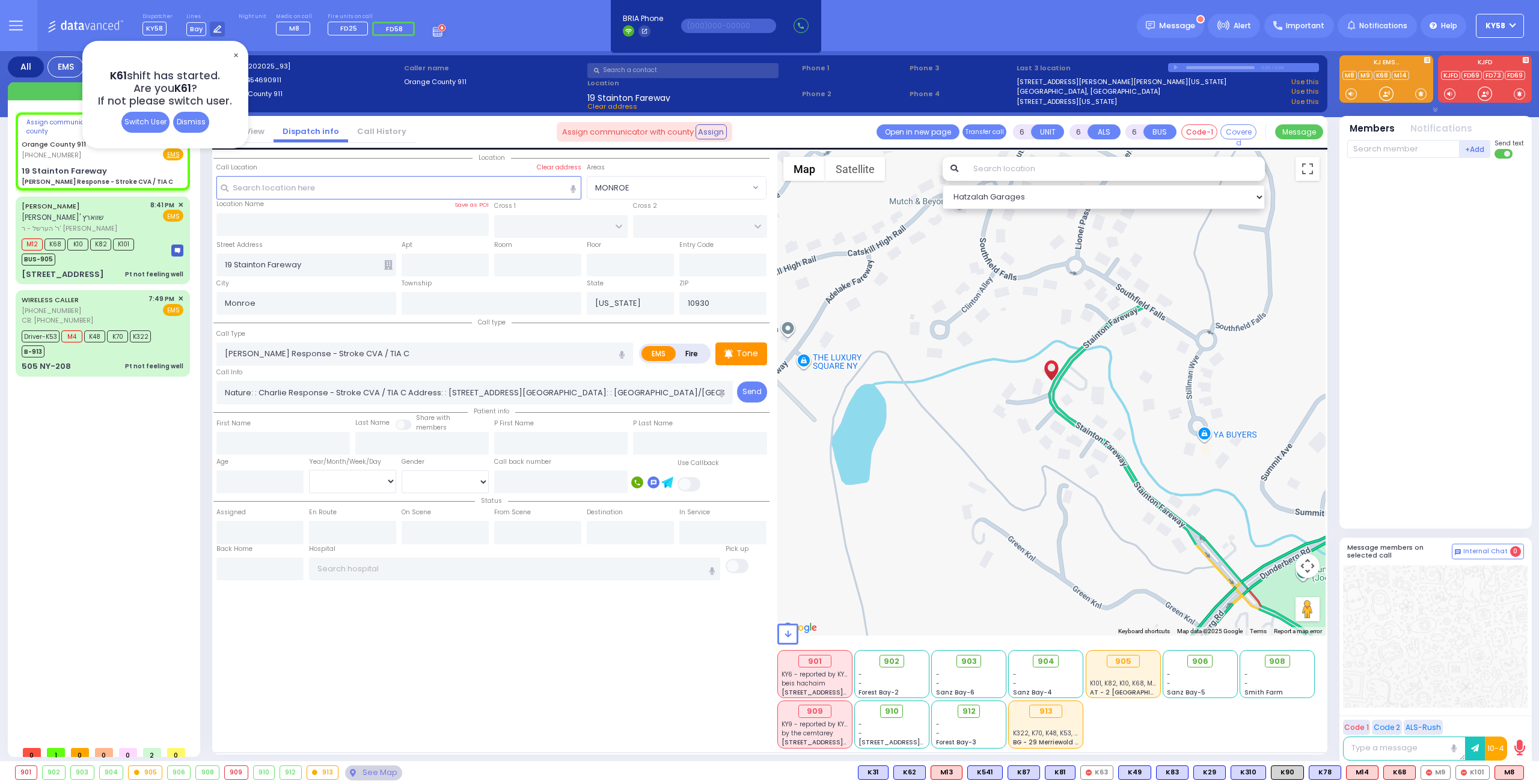
click at [234, 51] on span "✕" at bounding box center [236, 55] width 10 height 14
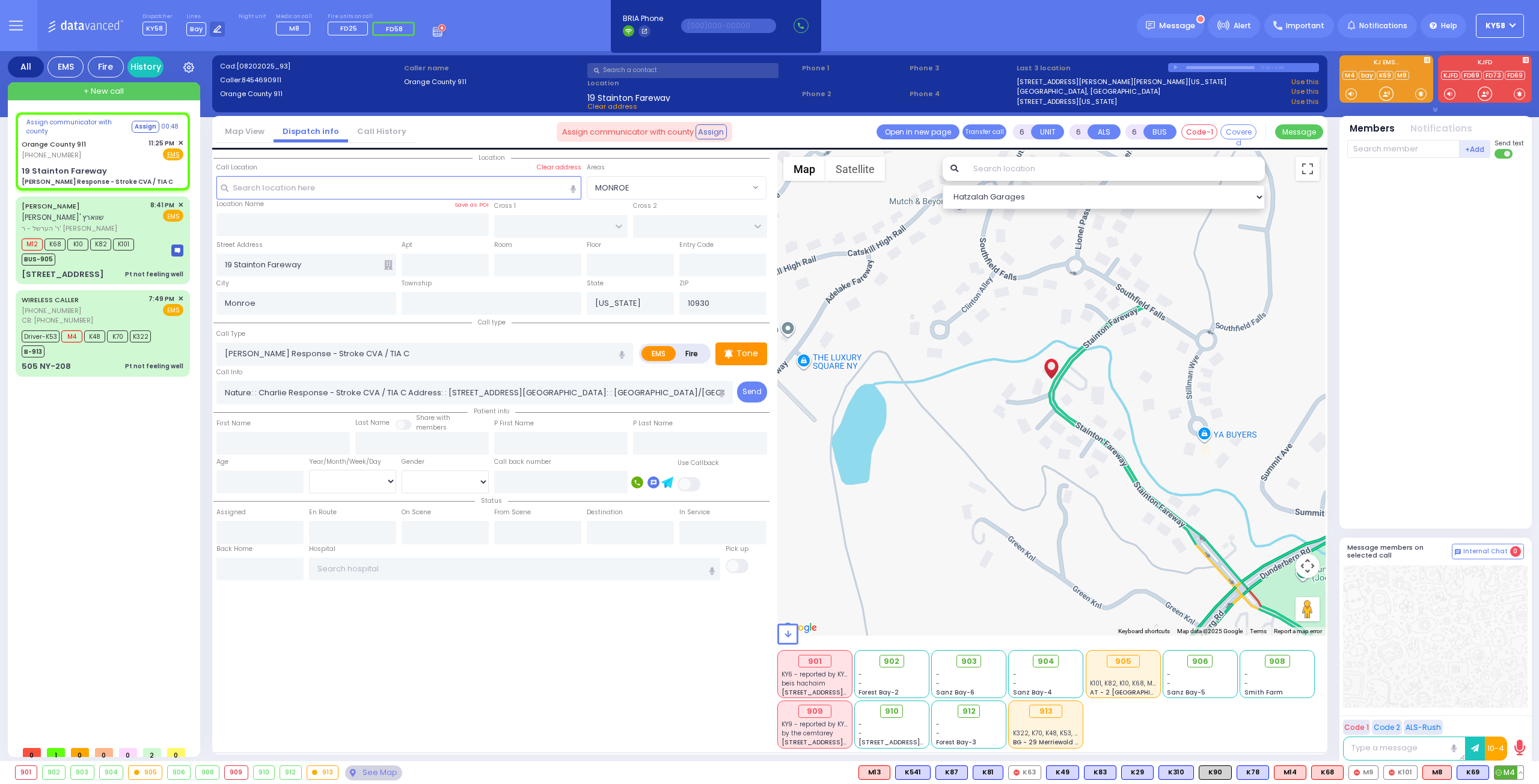
click at [1507, 773] on span "M4" at bounding box center [1508, 772] width 29 height 13
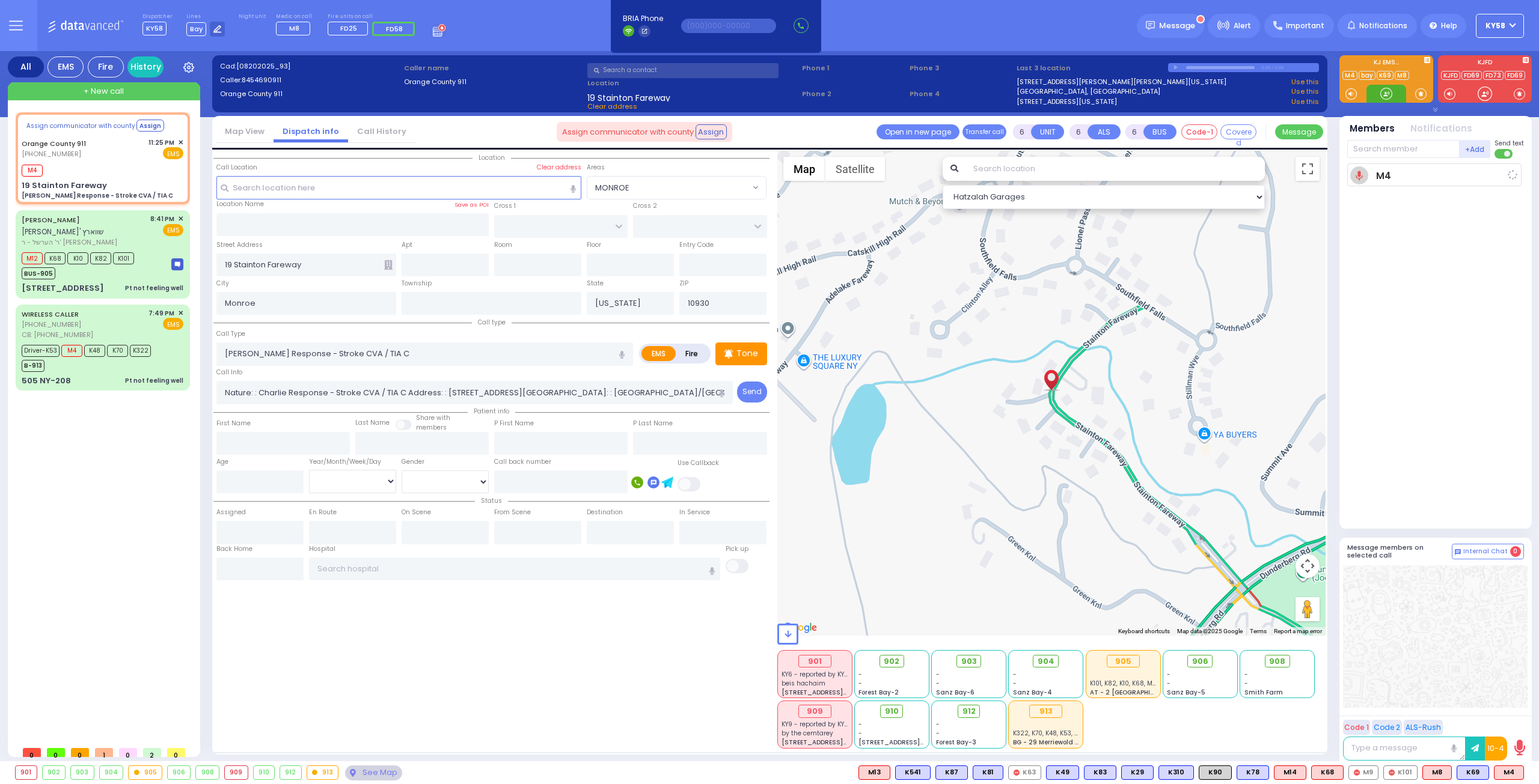
select select
radio input "true"
select select
type input "23:26"
select select "Hatzalah Garages"
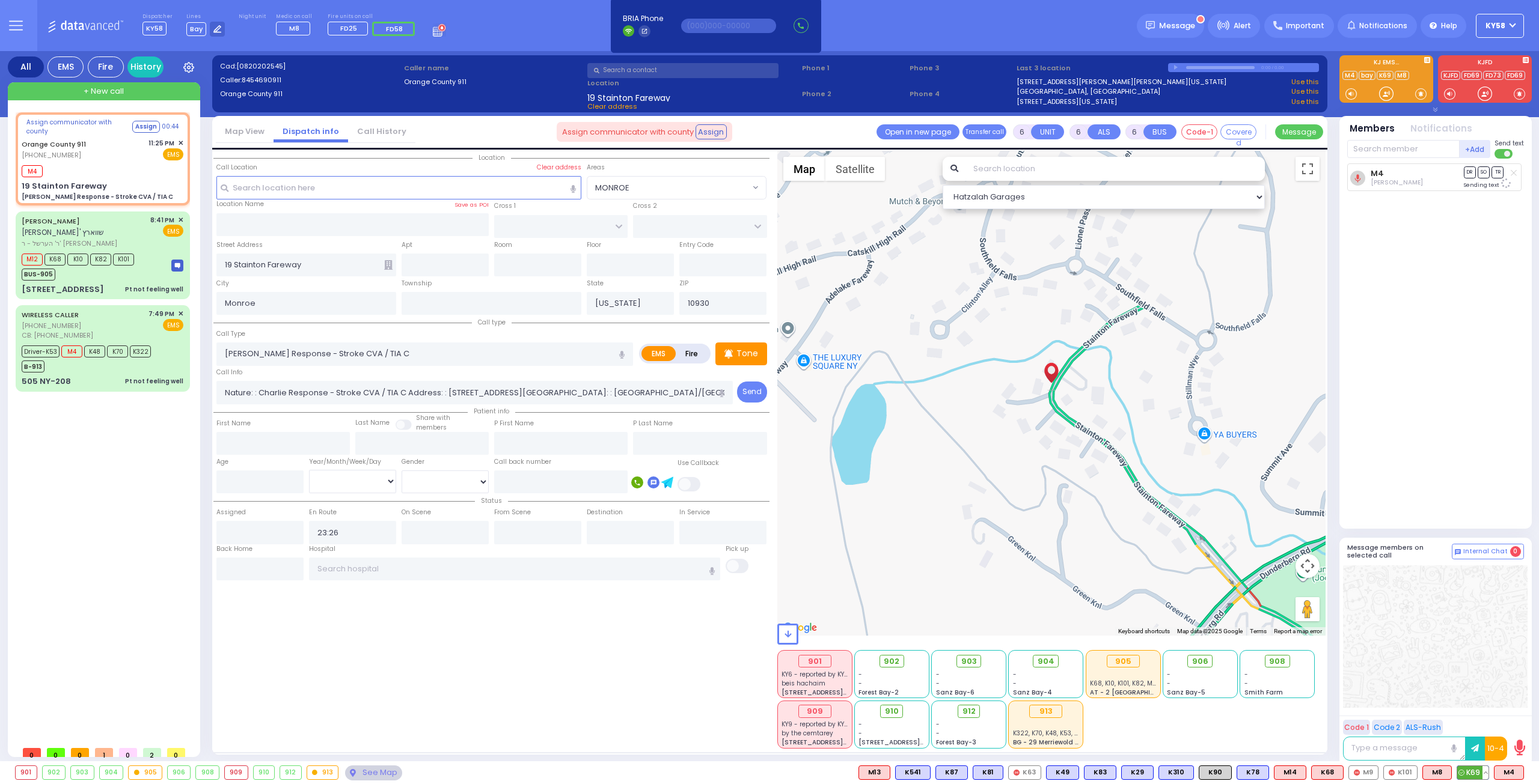
click at [1474, 776] on span "K69" at bounding box center [1473, 772] width 32 height 13
select select
radio input "true"
select select
select select "Hatzalah Garages"
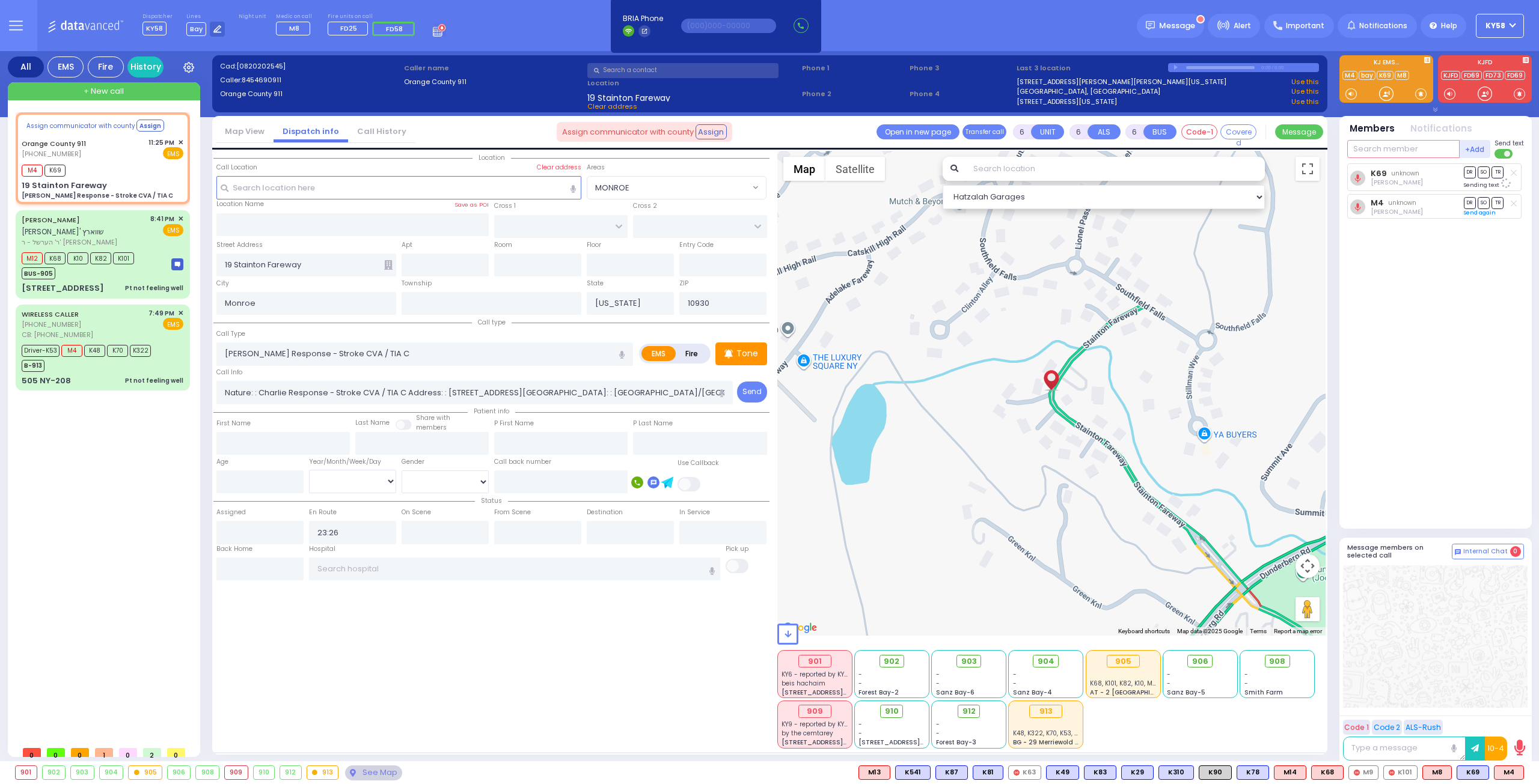
click at [1367, 154] on input "text" at bounding box center [1404, 149] width 113 height 18
type input "70"
click at [1366, 168] on div "KY70" at bounding box center [1387, 174] width 60 height 12
select select
radio input "true"
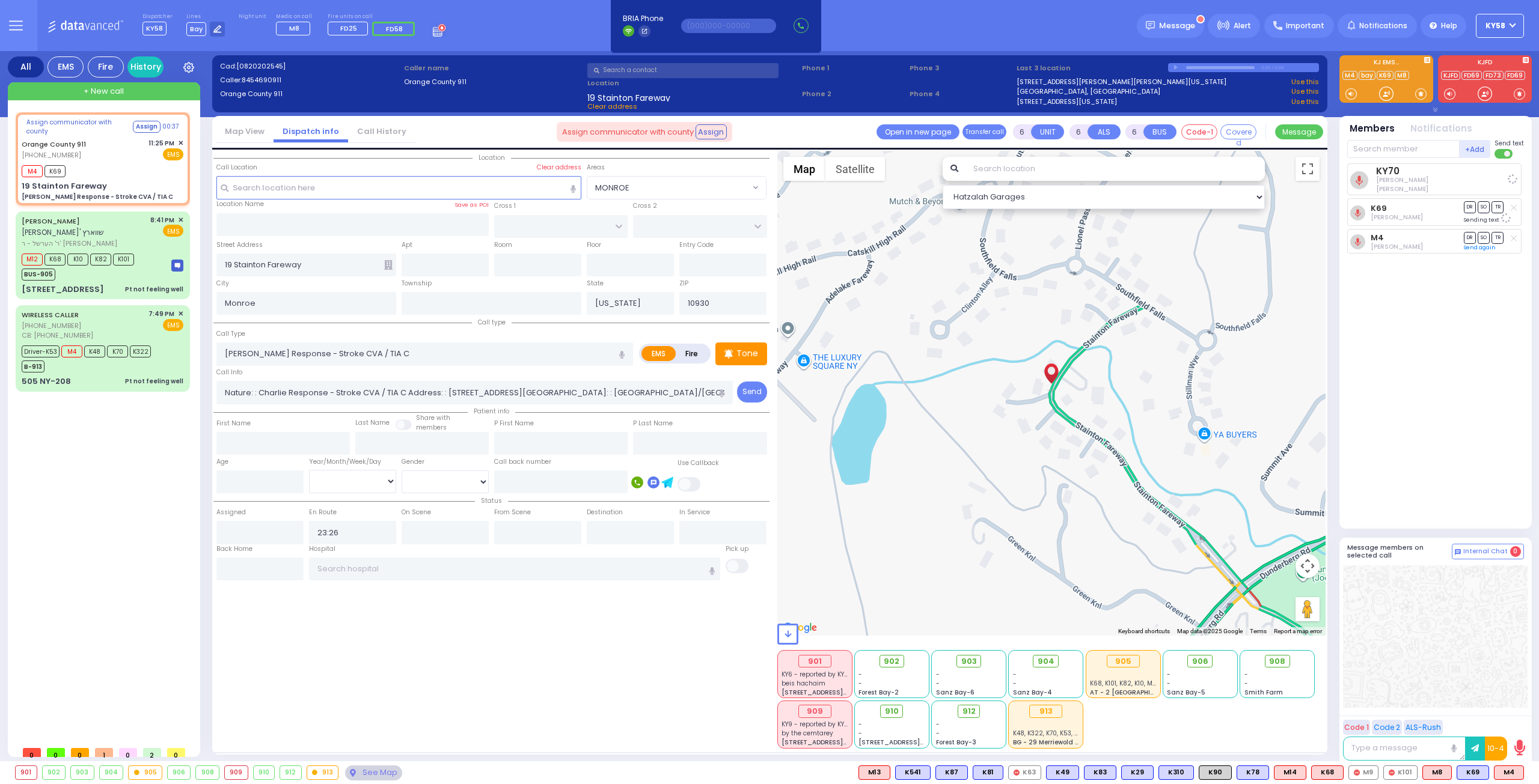
select select
select select "Hatzalah Garages"
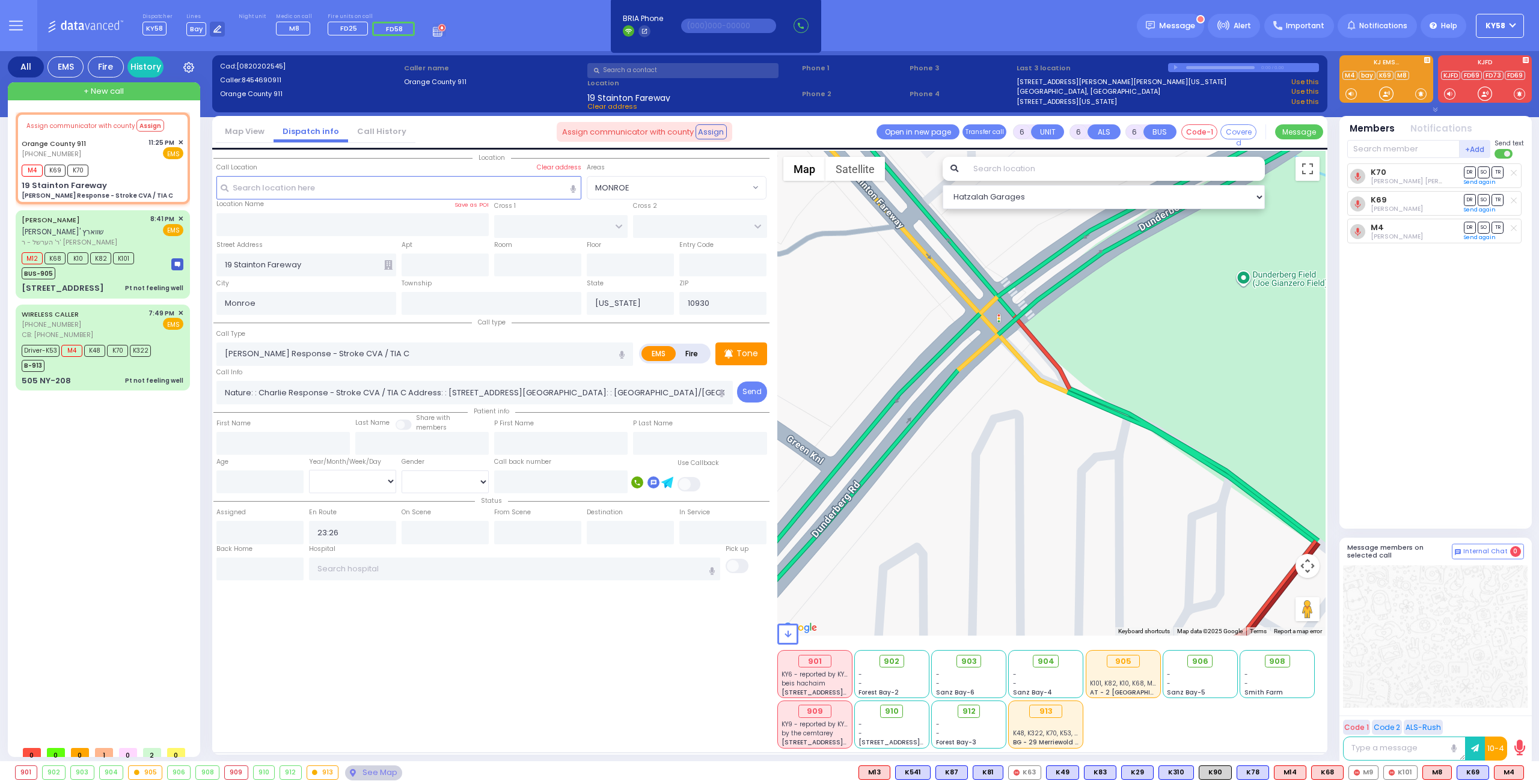
drag, startPoint x: 1232, startPoint y: 580, endPoint x: 1037, endPoint y: 340, distance: 309.2
click at [1037, 340] on div at bounding box center [1052, 393] width 549 height 485
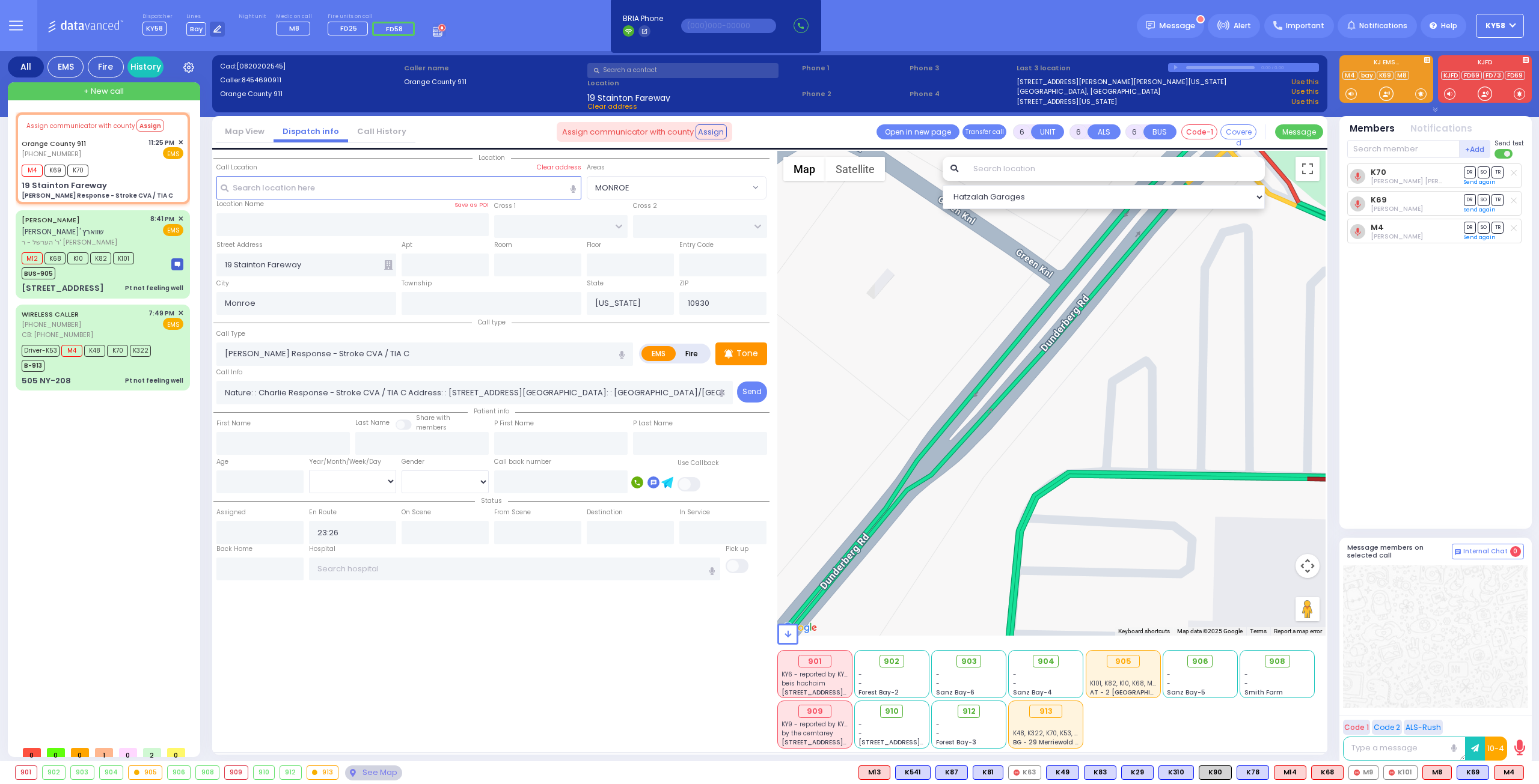
drag, startPoint x: 970, startPoint y: 504, endPoint x: 1210, endPoint y: 305, distance: 311.8
click at [1212, 297] on div at bounding box center [1052, 393] width 549 height 485
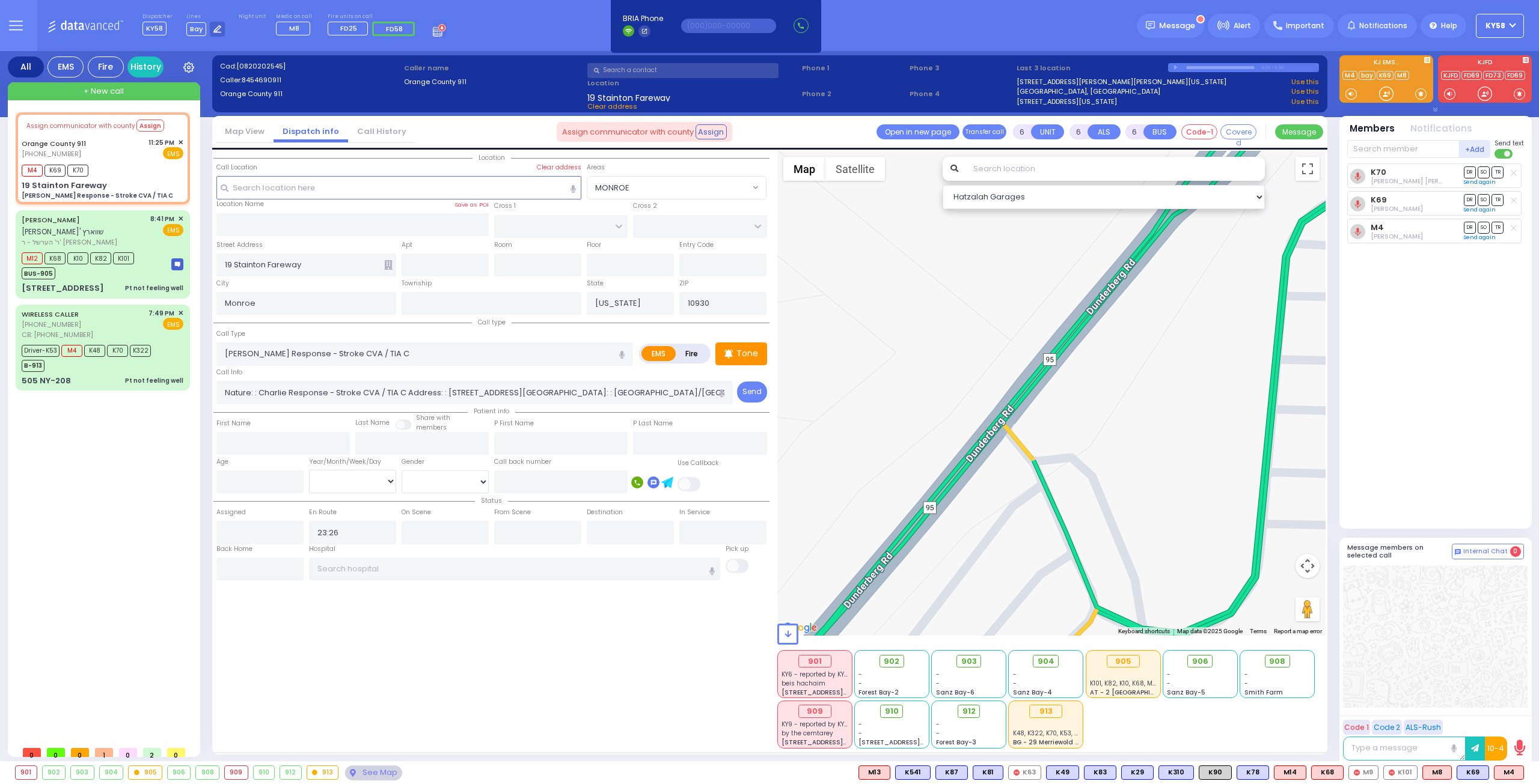
drag, startPoint x: 968, startPoint y: 500, endPoint x: 1220, endPoint y: 257, distance: 350.1
click at [1220, 257] on div at bounding box center [1052, 393] width 549 height 485
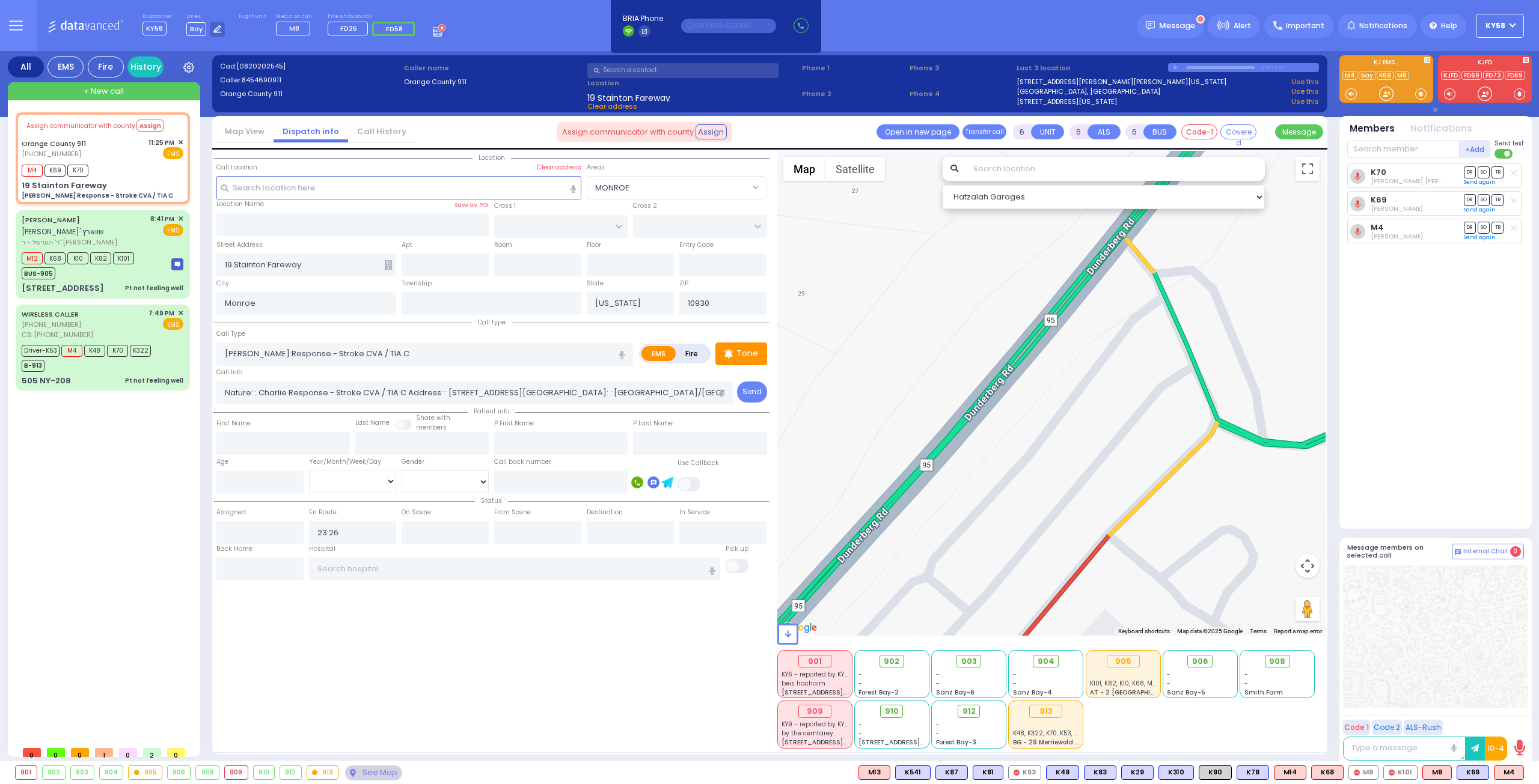
drag, startPoint x: 1089, startPoint y: 374, endPoint x: 1159, endPoint y: 258, distance: 135.5
click at [1159, 258] on div at bounding box center [1052, 393] width 549 height 485
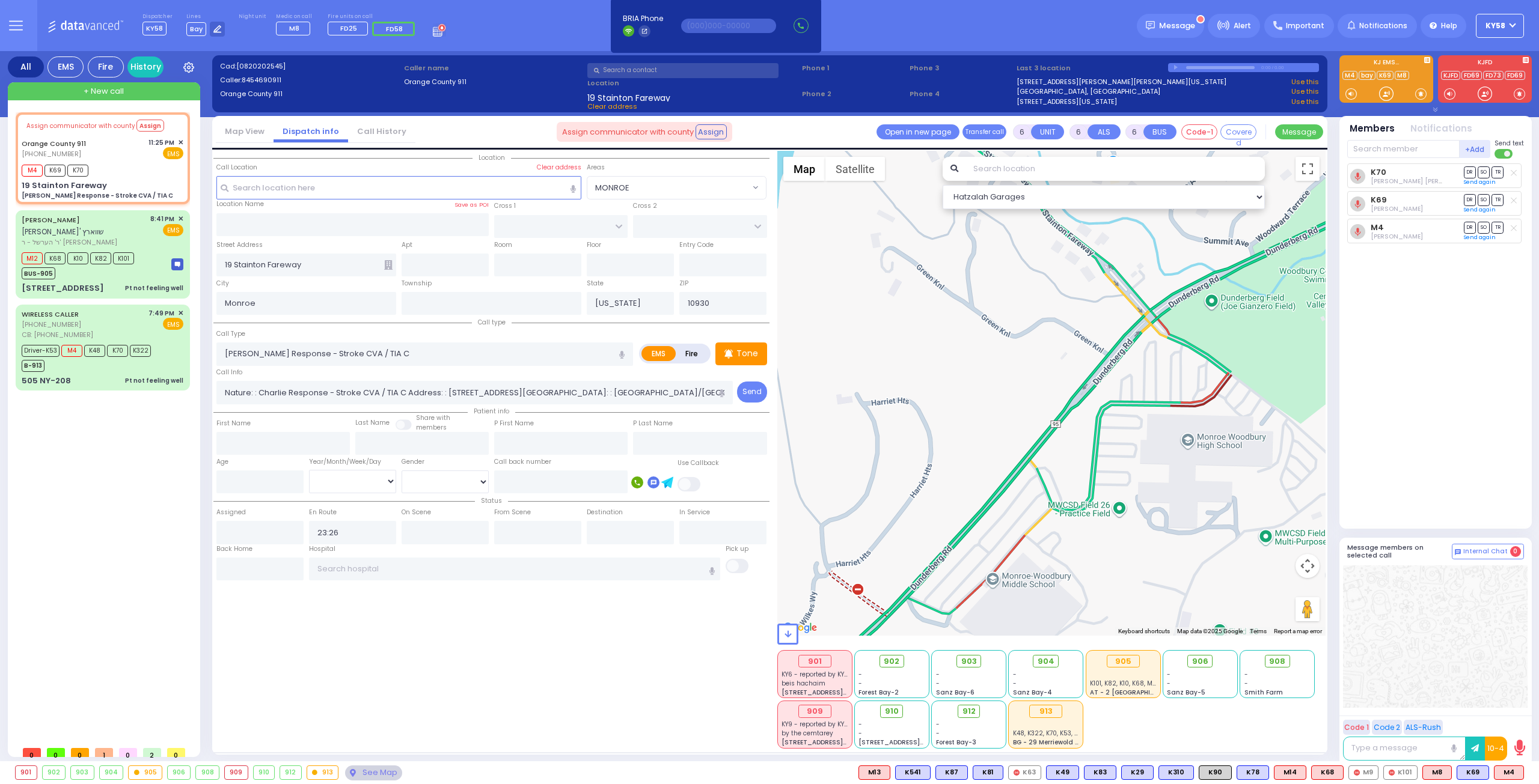
drag, startPoint x: 1062, startPoint y: 392, endPoint x: 980, endPoint y: 527, distance: 158.0
click at [980, 527] on div at bounding box center [1052, 393] width 549 height 485
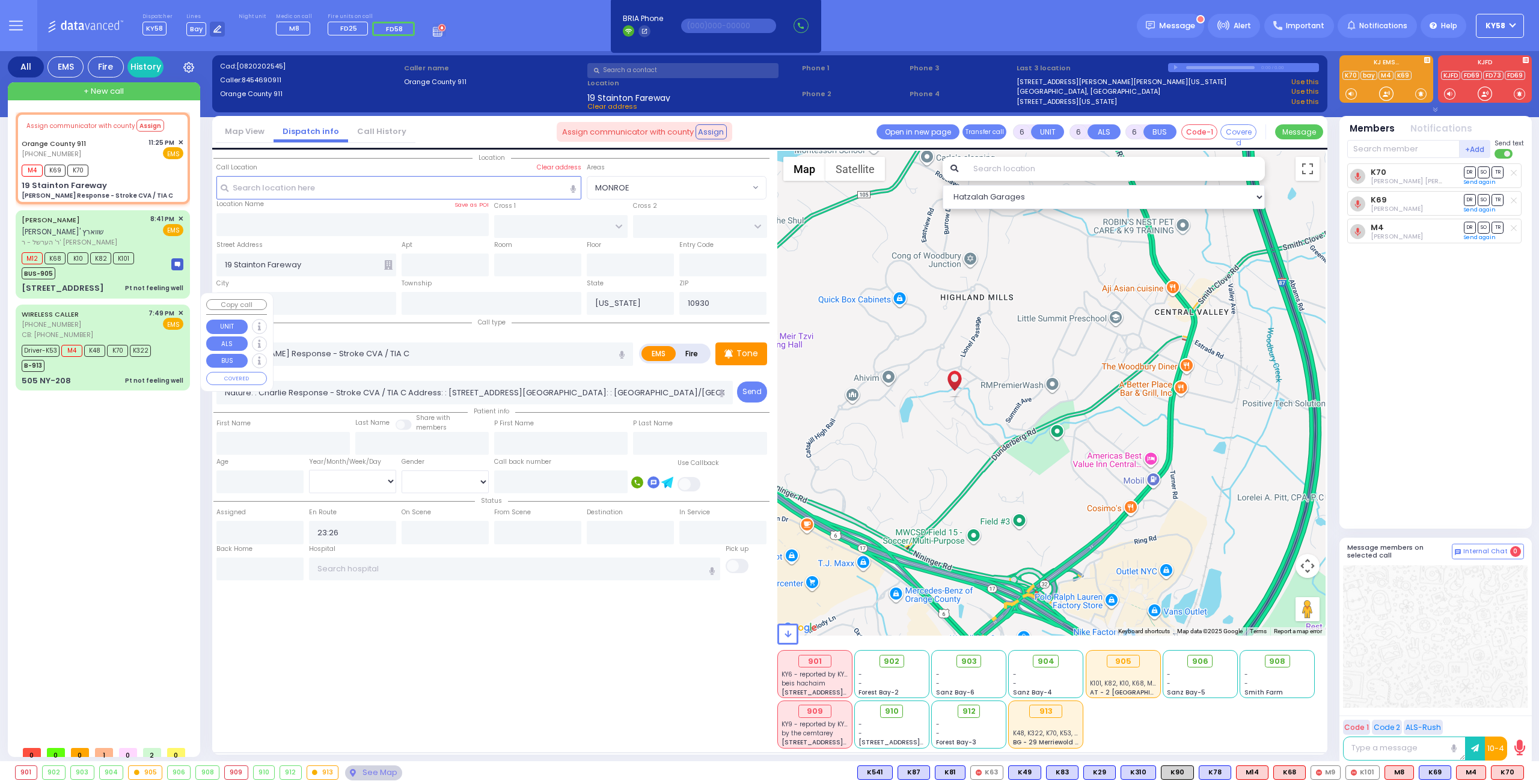
click at [115, 320] on div "WIRELESS CALLER [PHONE_NUMBER] CB: [PHONE_NUMBER] 7:49 PM ✕ EMS" at bounding box center [103, 324] width 162 height 32
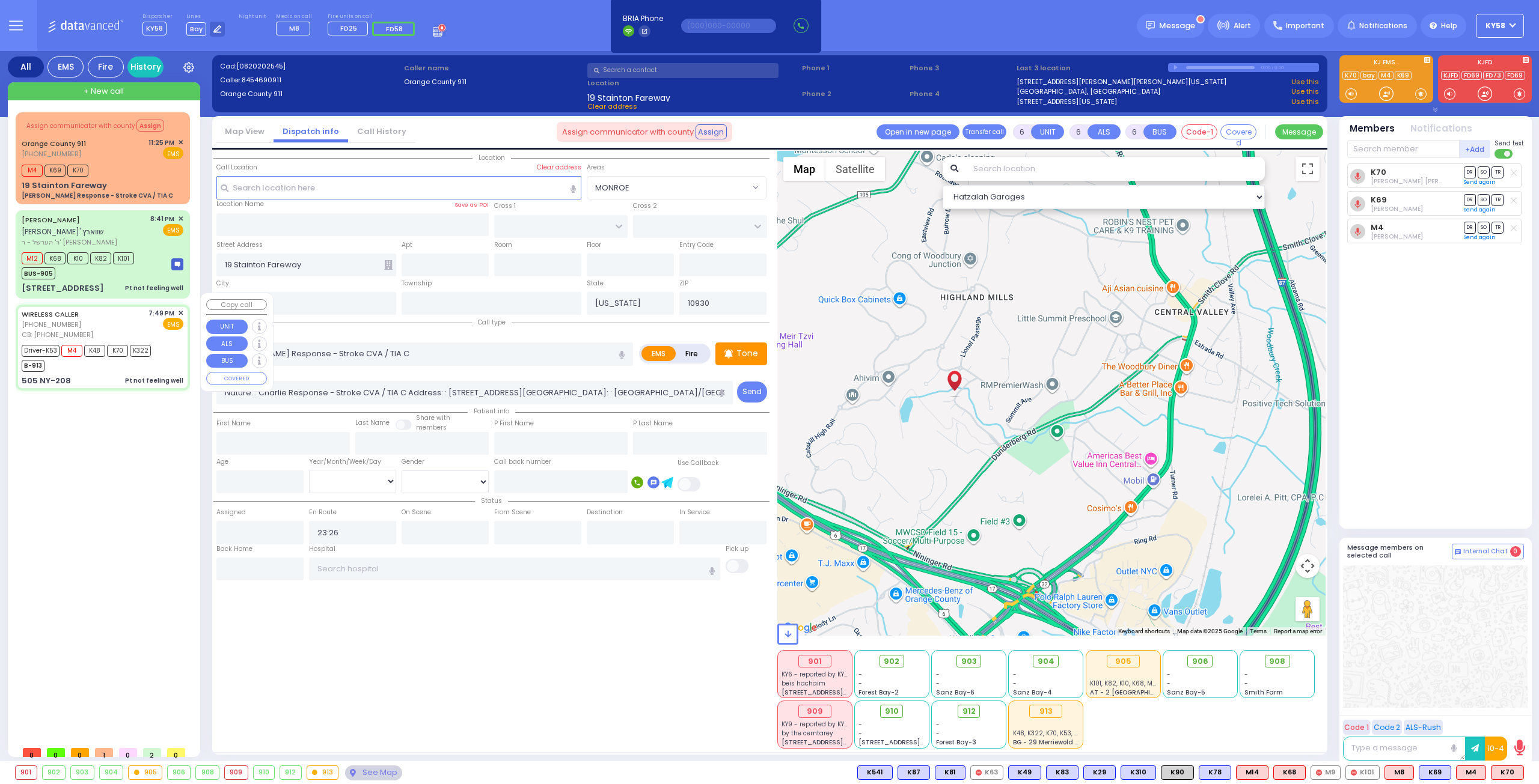
select select
type input "Pt not feeling well"
radio input "true"
type input "CAMRE GREY"
type input "[PERSON_NAME]"
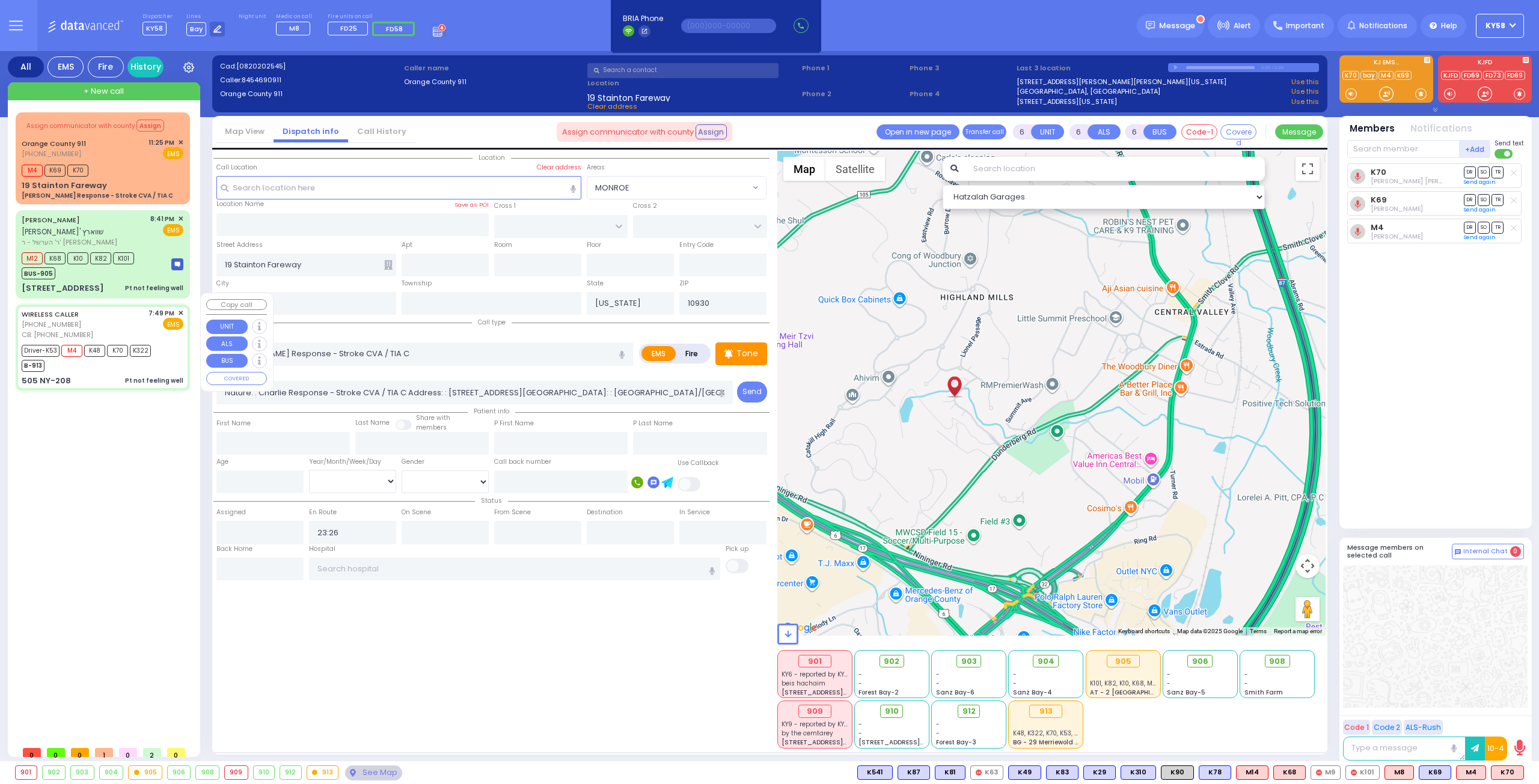
type input "Deutsch"
type input "39"
select select "Year"
select select "[DEMOGRAPHIC_DATA]"
type input "8458255781"
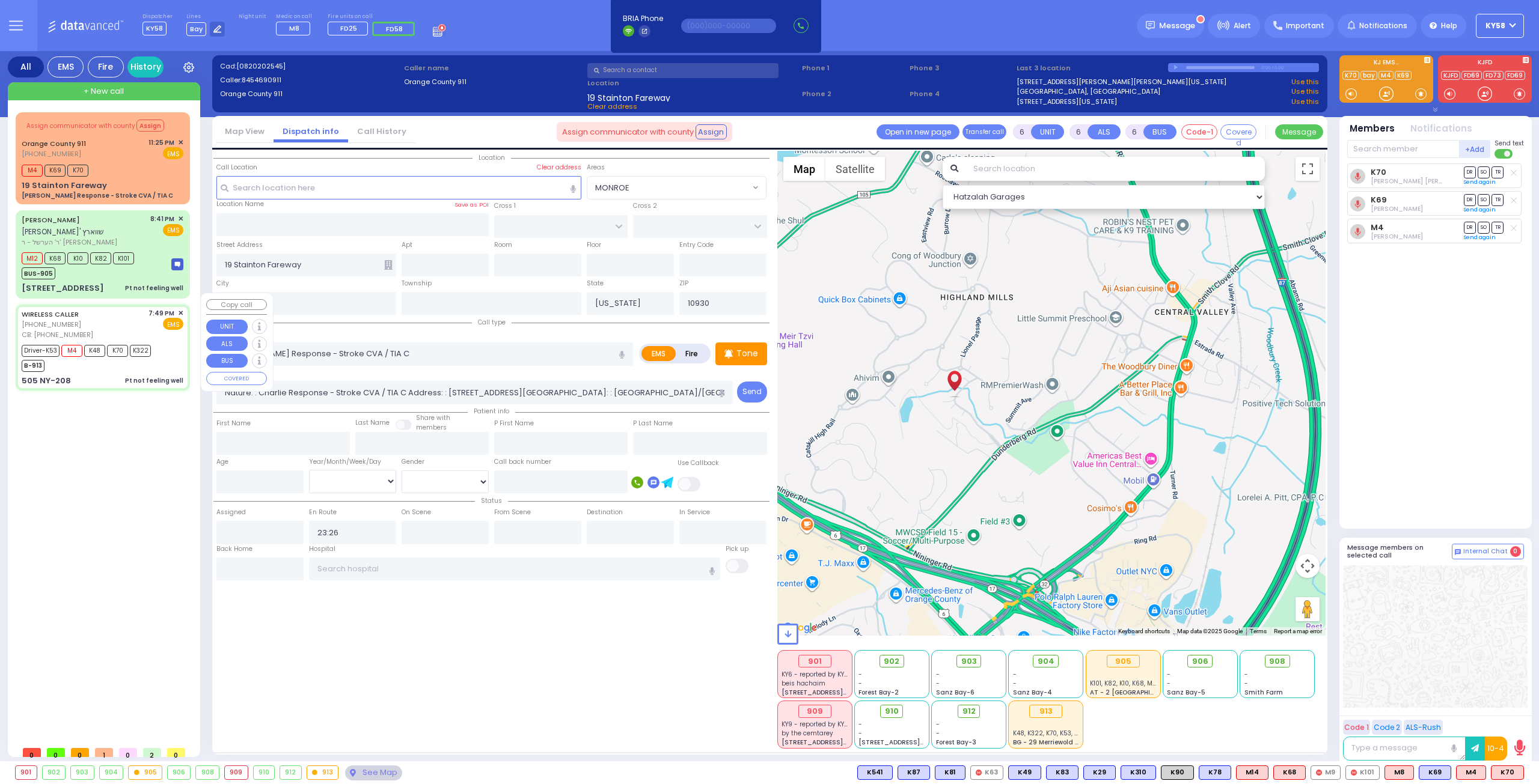
type input "19:49"
type input "19:51"
type input "19:53"
type input "20:00"
type input "20:30"
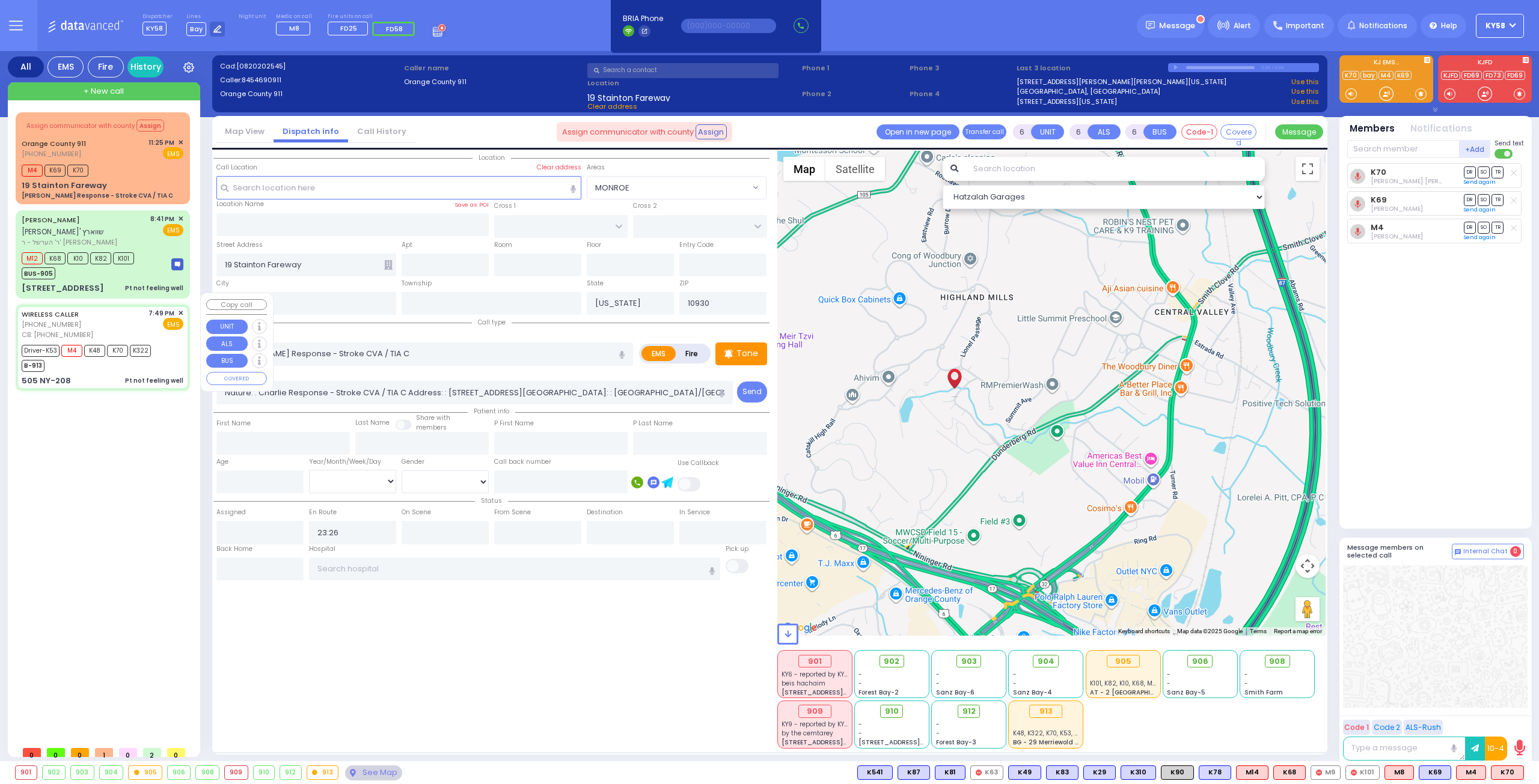
type input "20:39"
type input "[GEOGRAPHIC_DATA]"
type input "US-6 WEST"
type input "US-6 EAST"
type input "505 NY-208"
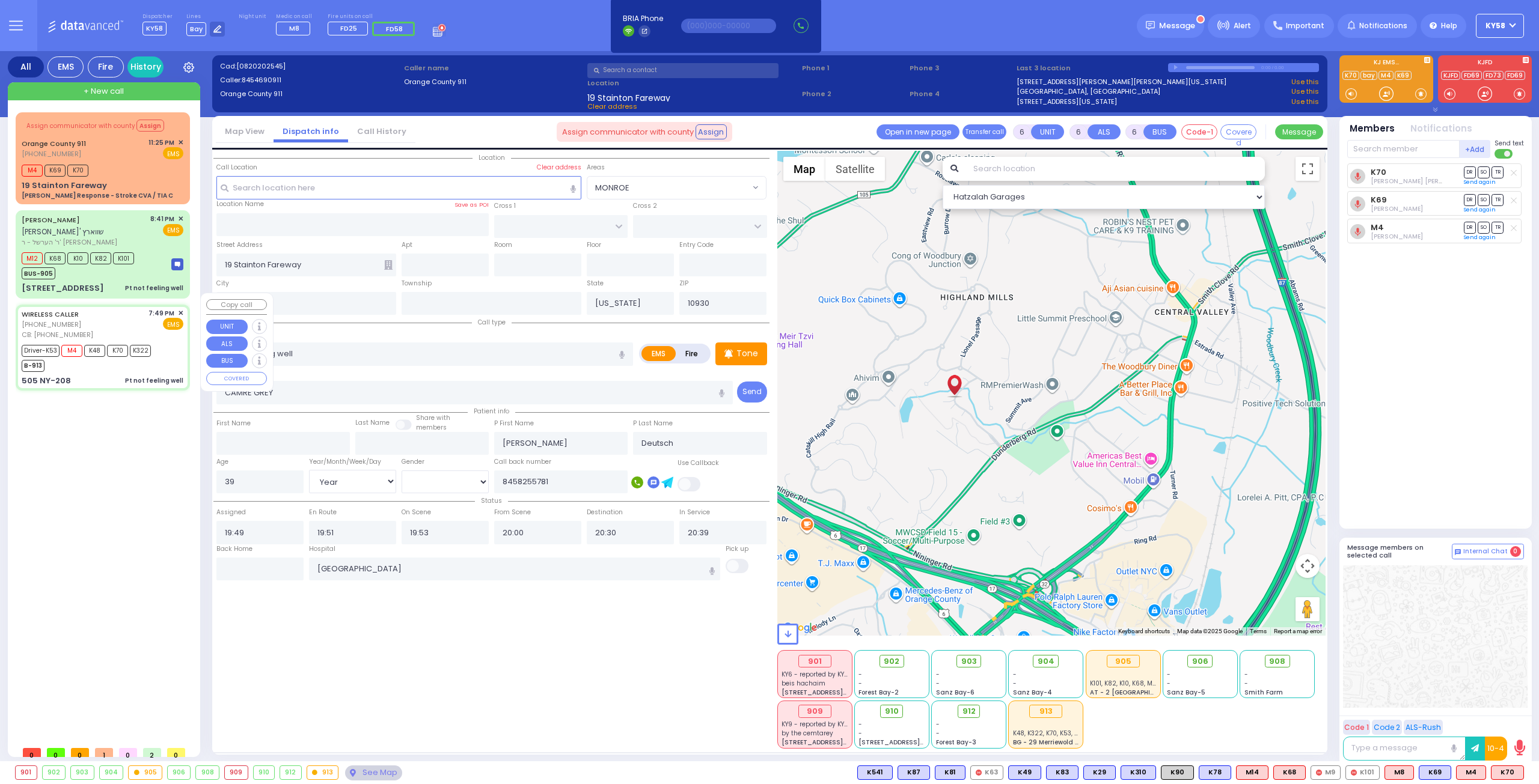
type input "10950"
select select "Hatzalah Garages"
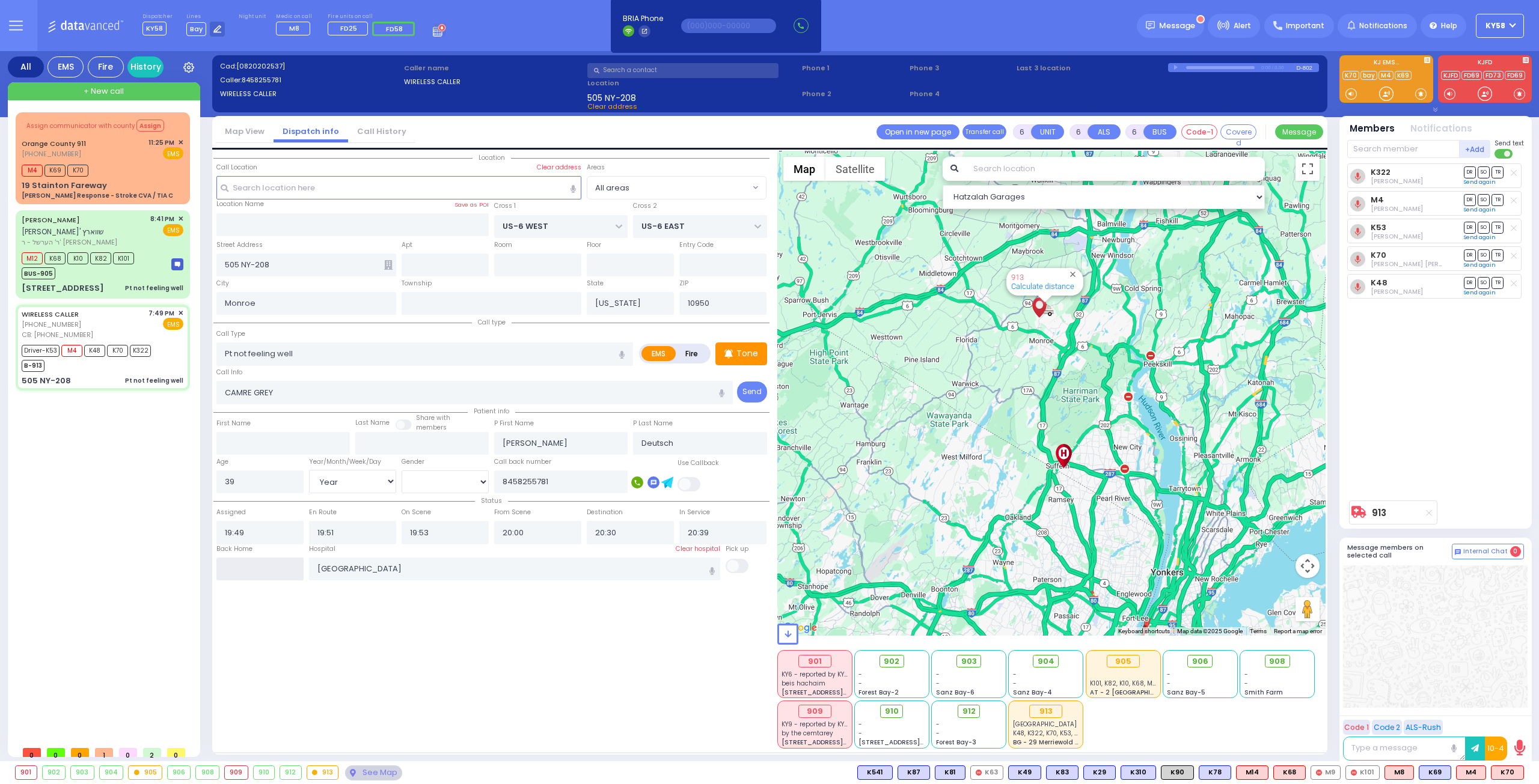
click at [278, 564] on input "text" at bounding box center [260, 569] width 87 height 23
type input "23:29"
select select
radio input "true"
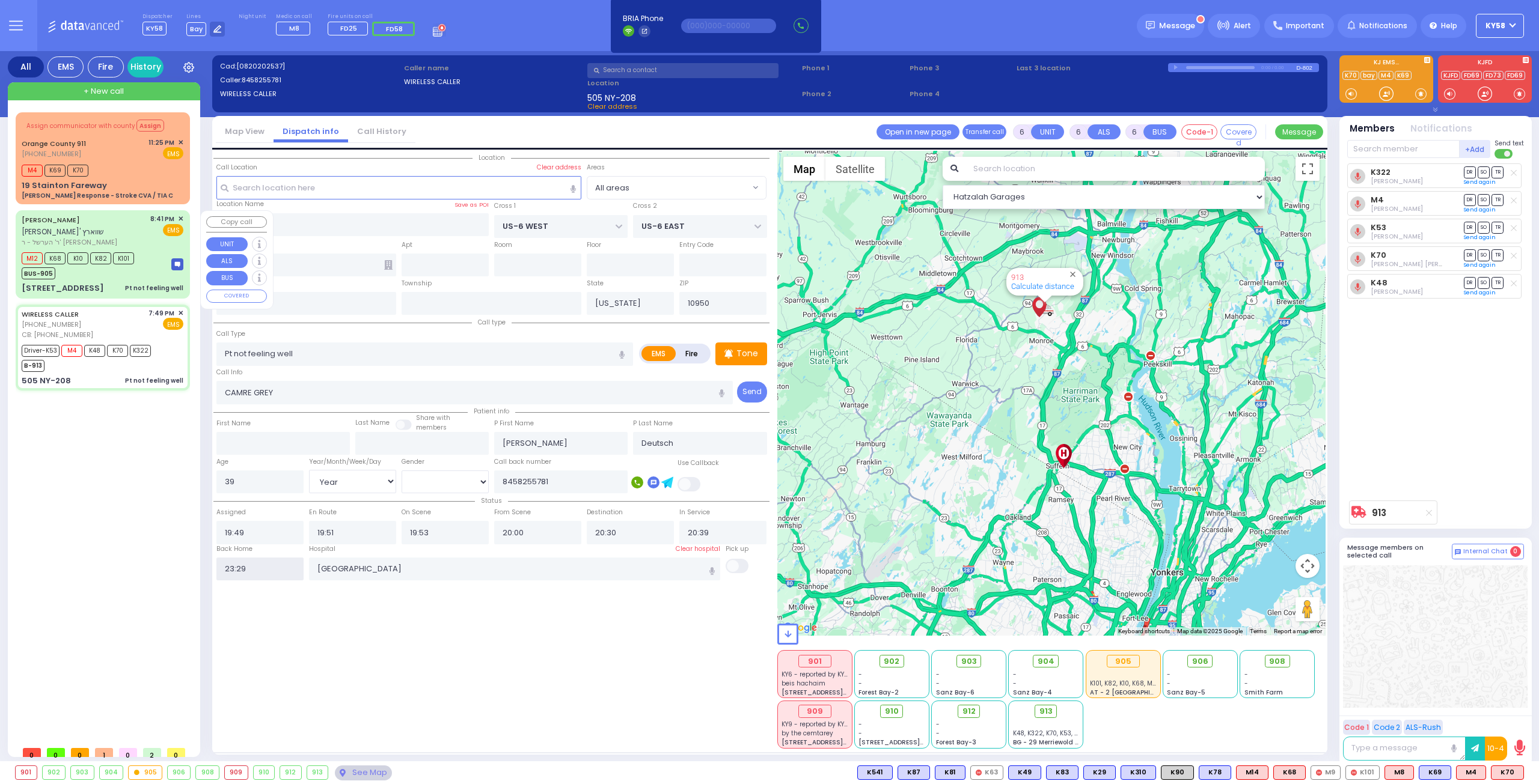
select select
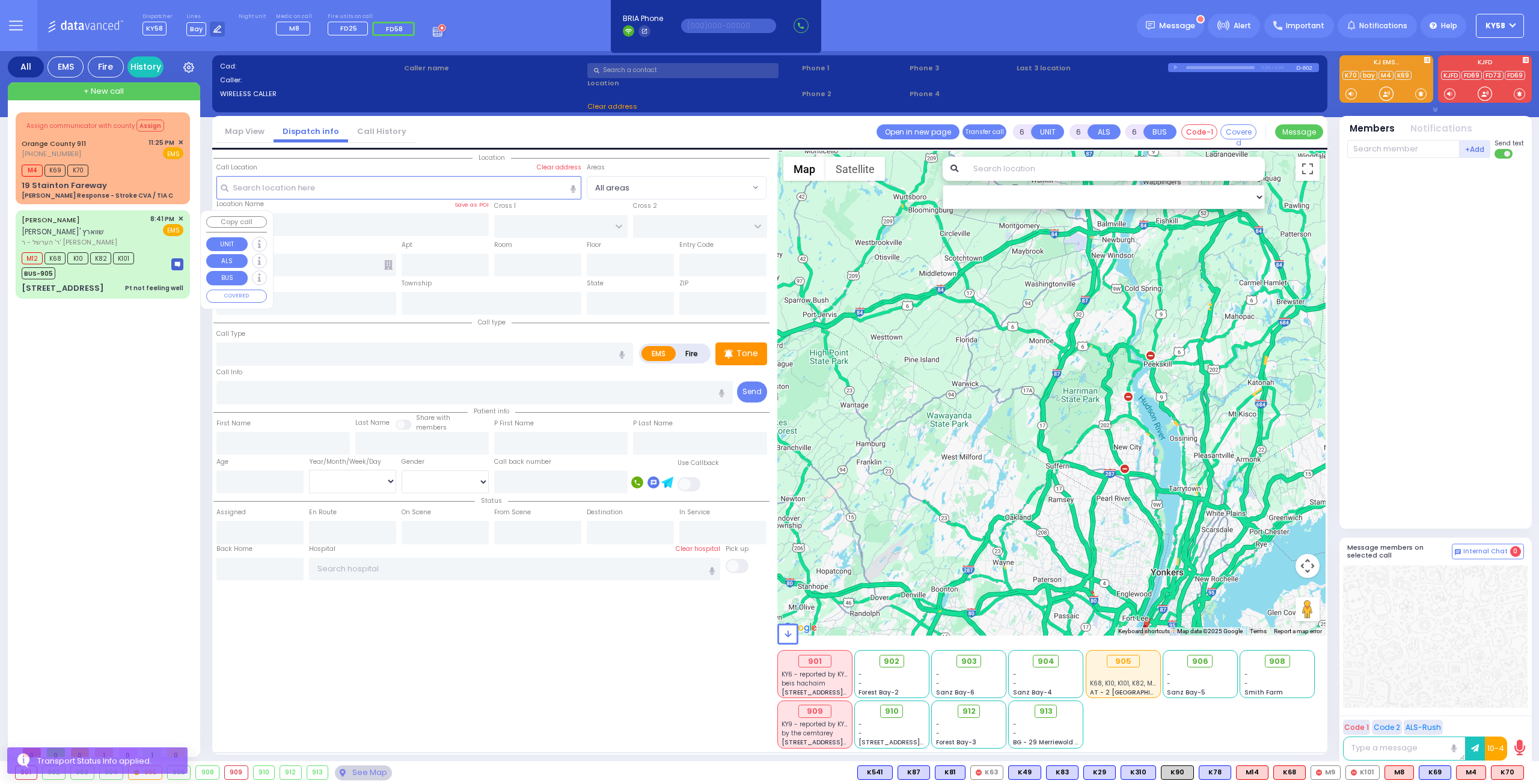
click at [151, 258] on div "M12 K68 K10 K82 K101 BUS-905" at bounding box center [103, 265] width 162 height 30
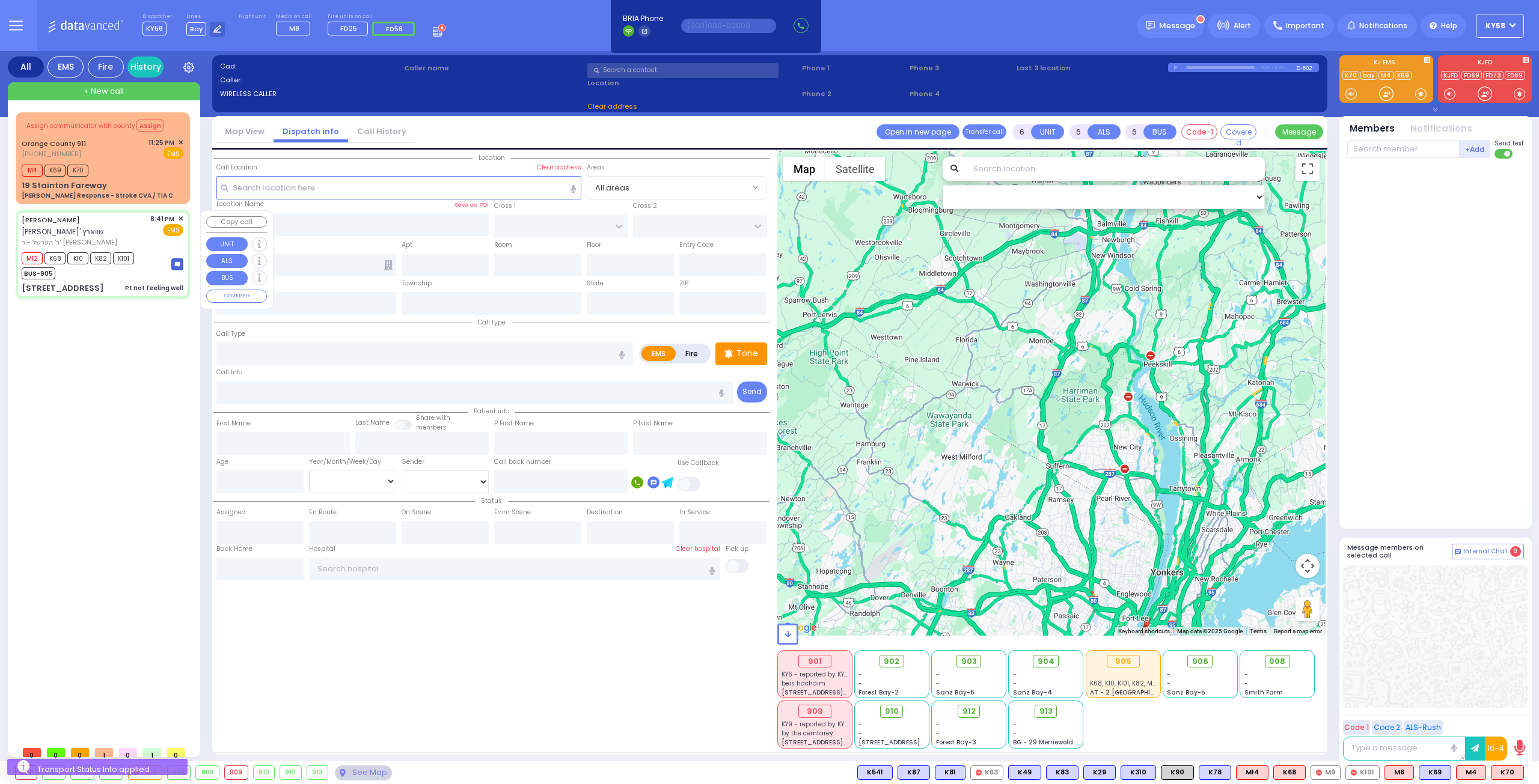
type input "1"
type input "0"
type input "1"
select select
type input "Pt not feeling well"
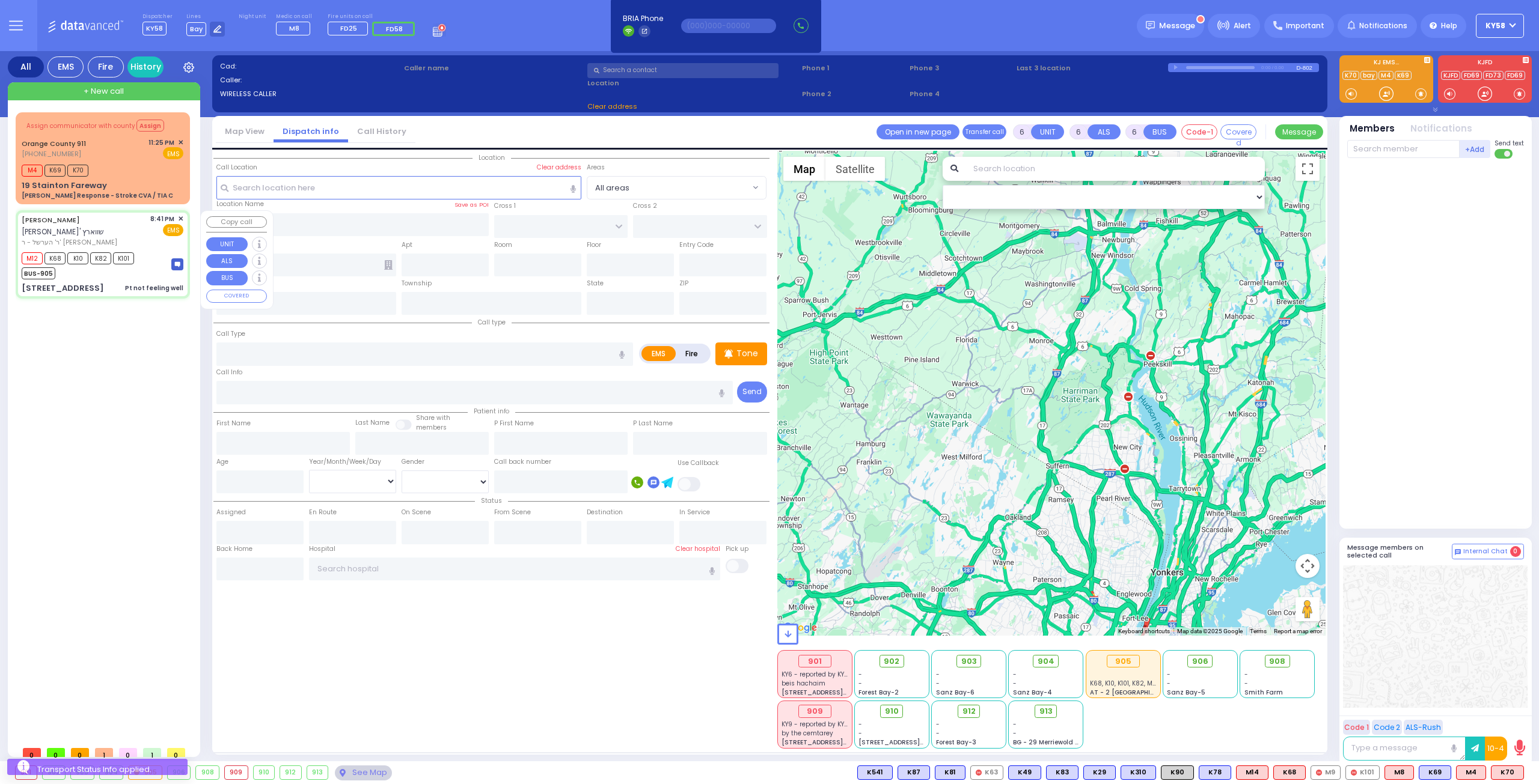
radio input "true"
type input "CHANANYA"
type input "[PERSON_NAME]"
select select
type input "20:41"
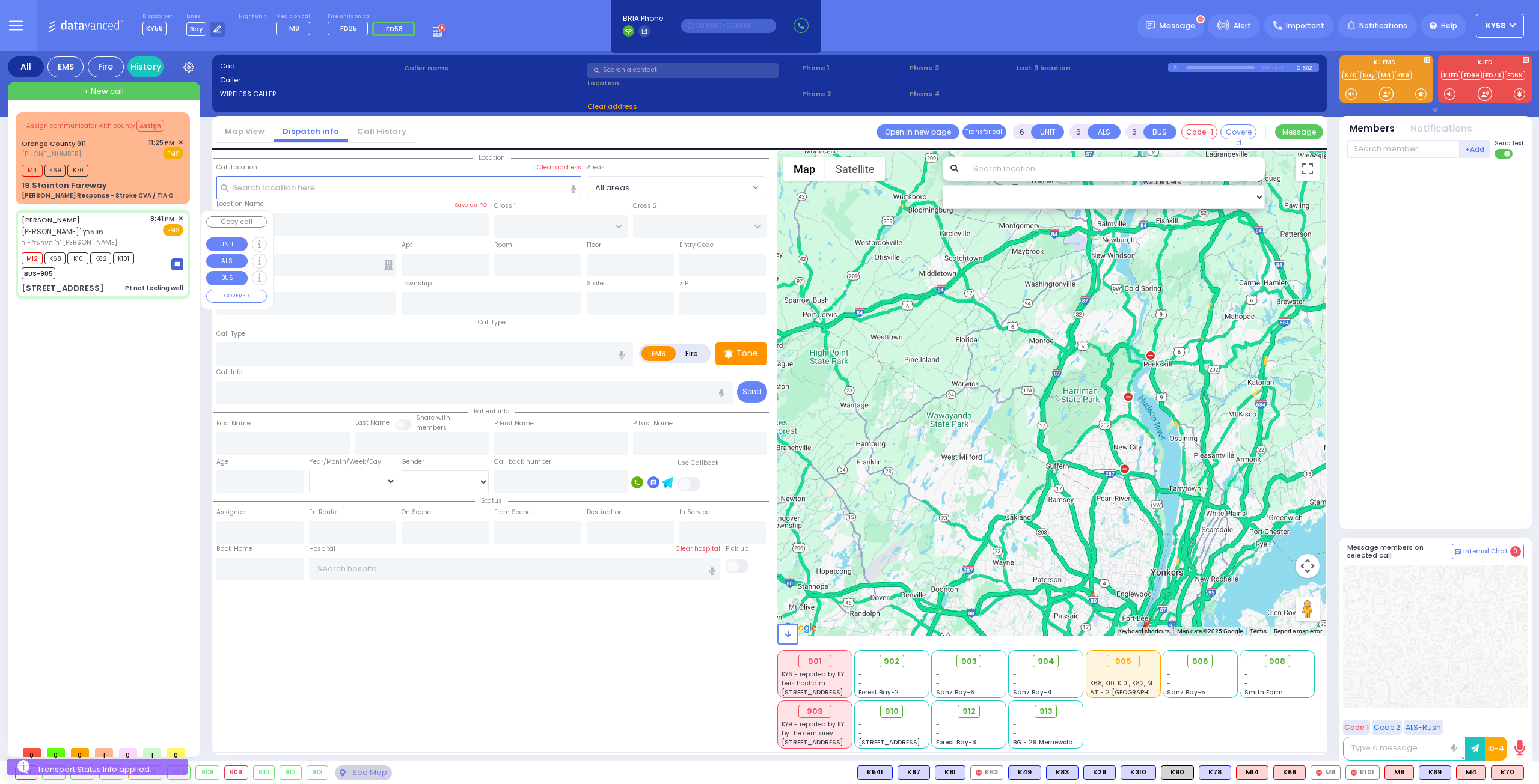
type input "20:42"
type input "21:02"
type input "21:34"
type input "[GEOGRAPHIC_DATA]"
select select "Hatzalah Garages"
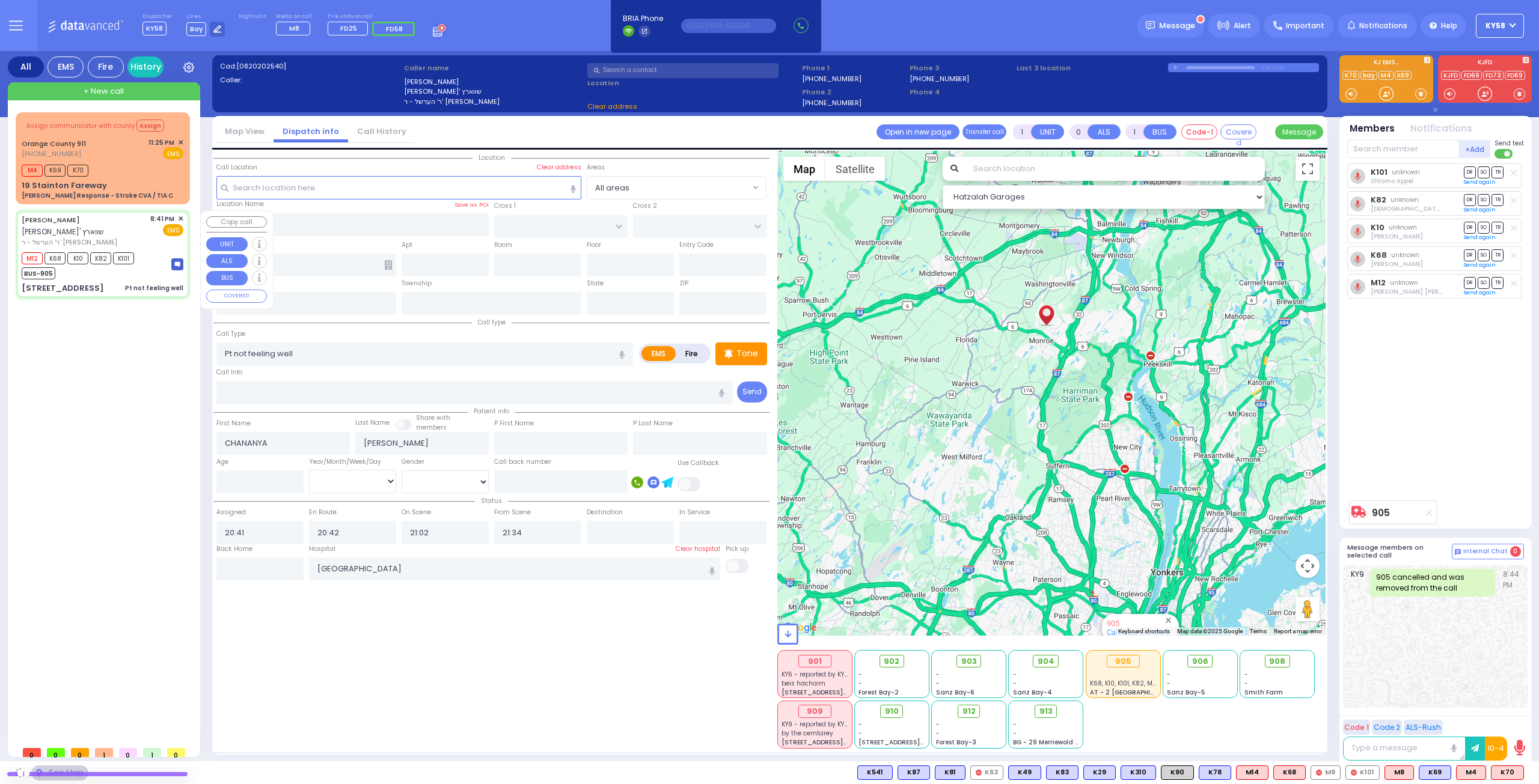
type input "[GEOGRAPHIC_DATA]"
type input "PAKSH PL"
type input "[STREET_ADDRESS]"
type input "201"
type input "[PERSON_NAME]"
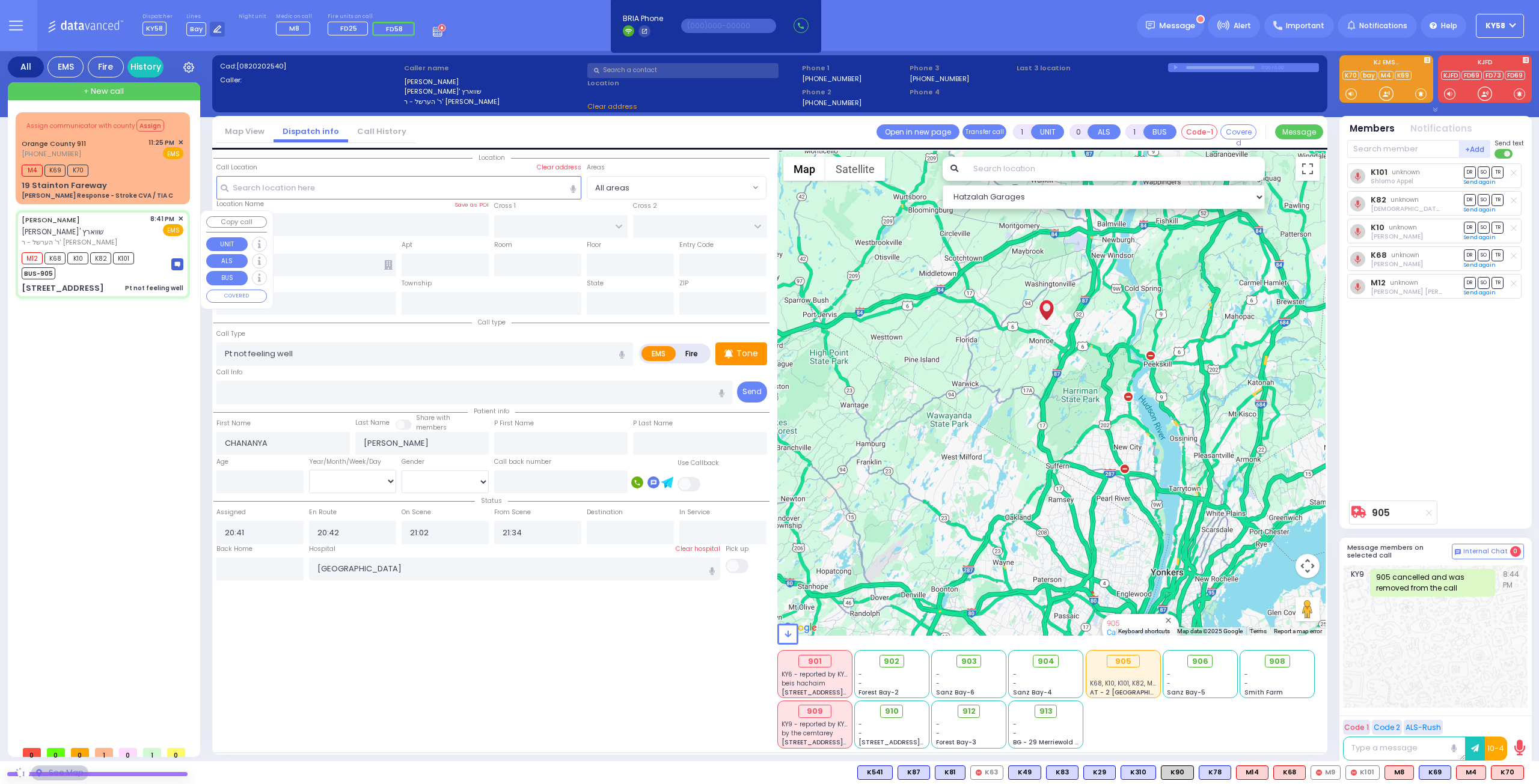
type input "[US_STATE]"
type input "10950"
select select "SECTION 5"
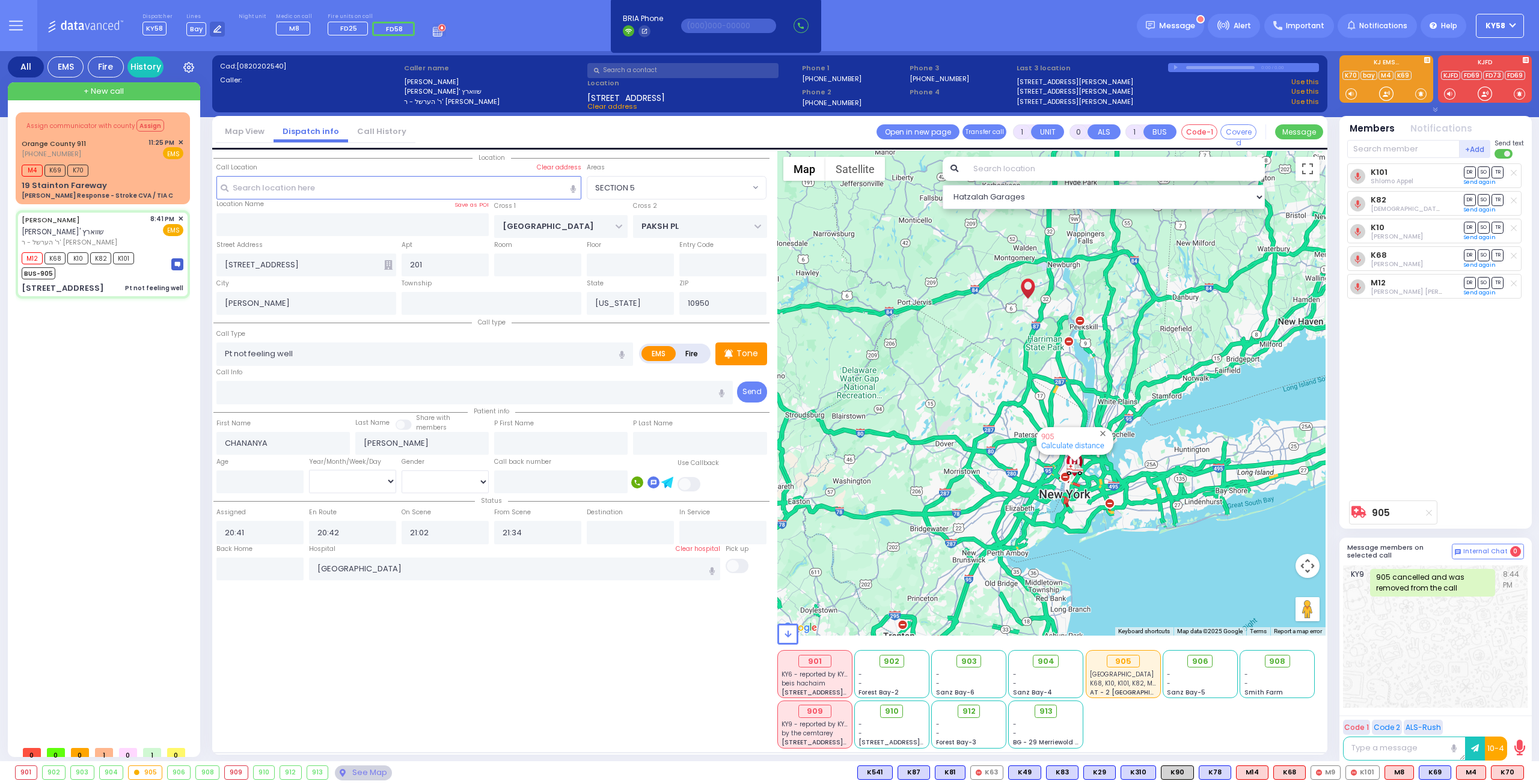
click at [143, 773] on div "905" at bounding box center [144, 772] width 33 height 13
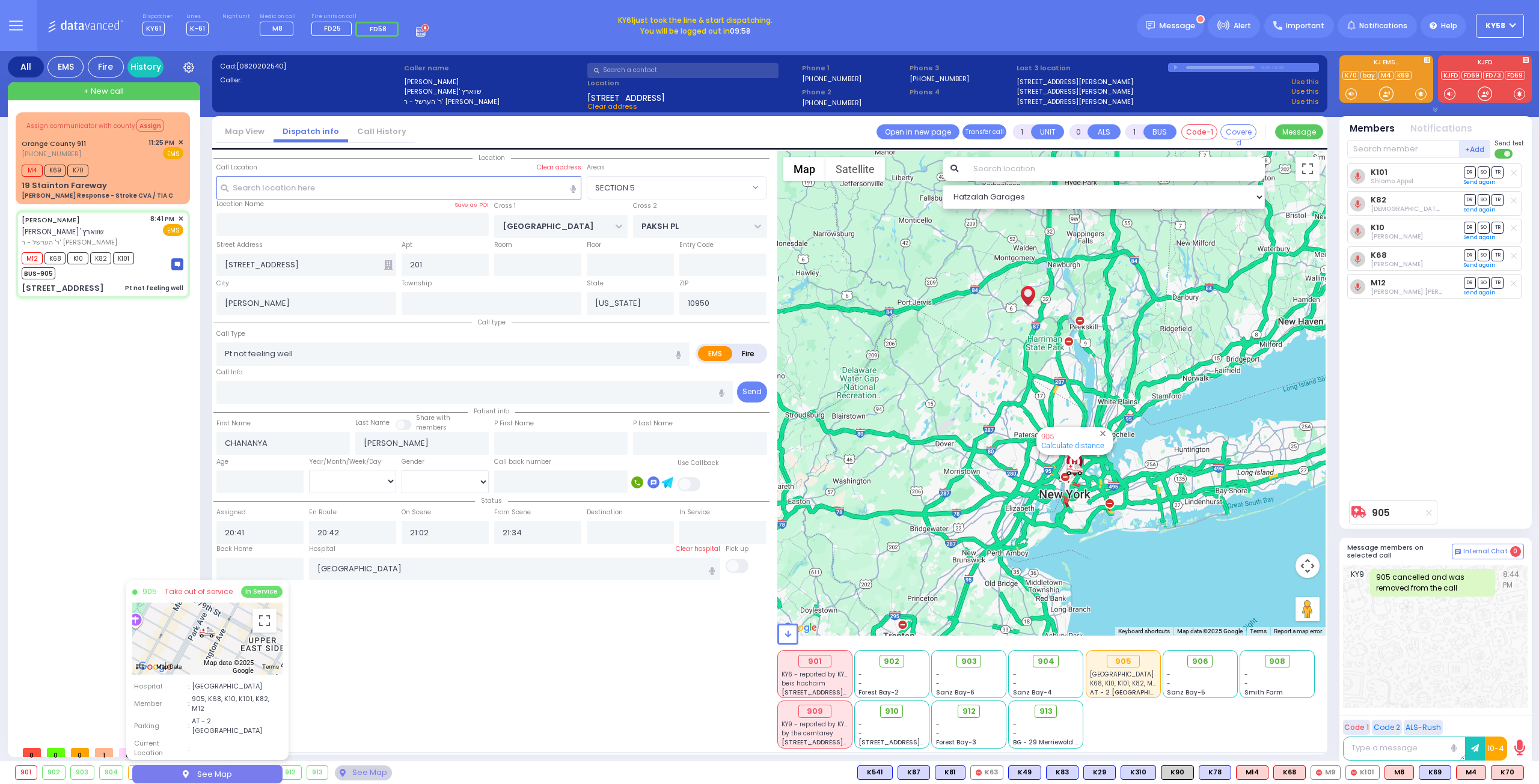
click at [118, 348] on div "Assign communicator with county Assign [GEOGRAPHIC_DATA] 911 [PHONE_NUMBER] M4 …" at bounding box center [105, 427] width 179 height 628
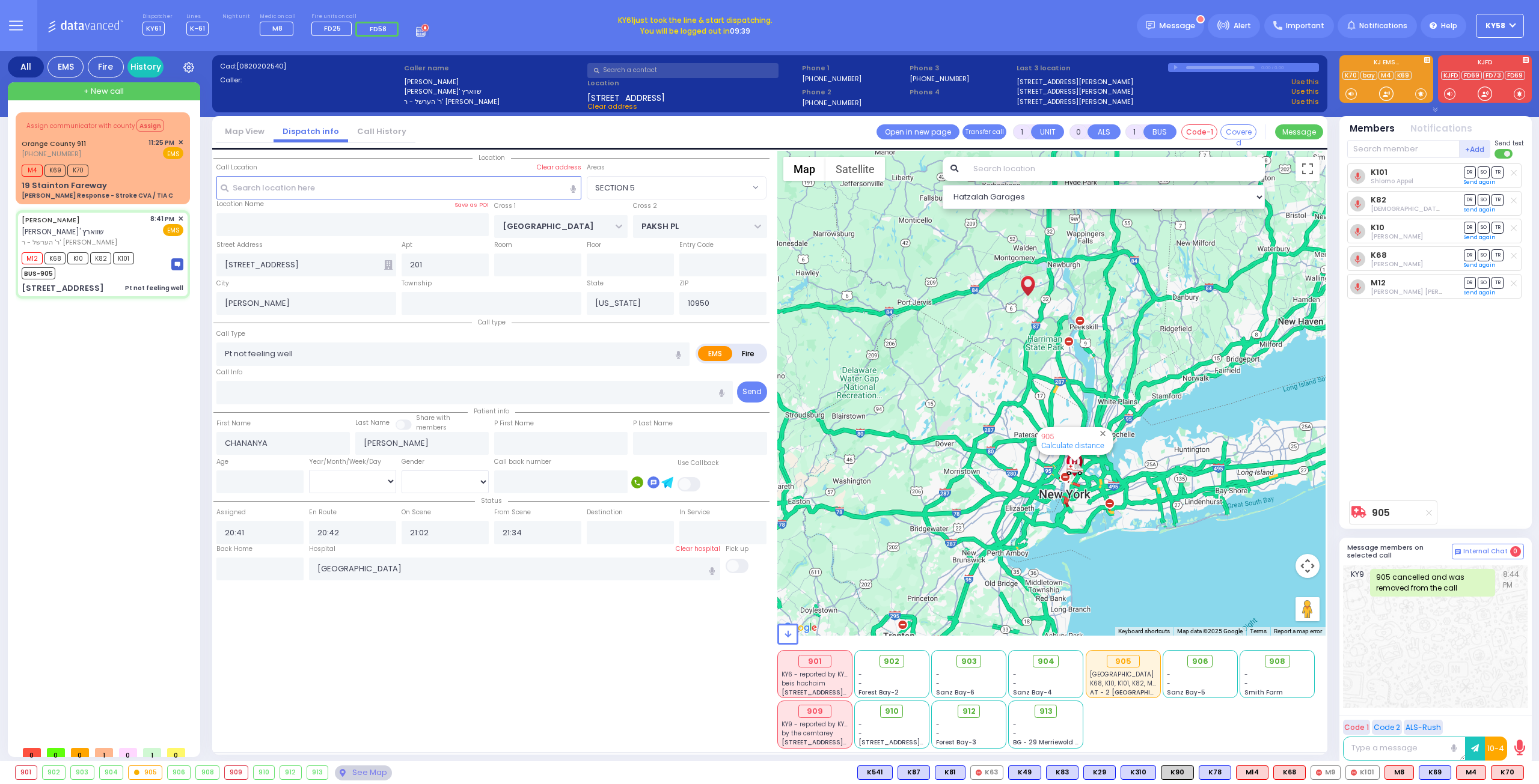
click at [143, 498] on div "Assign communicator with county Assign [GEOGRAPHIC_DATA] 911 [PHONE_NUMBER] M4 …" at bounding box center [105, 427] width 179 height 628
